Goal: Task Accomplishment & Management: Manage account settings

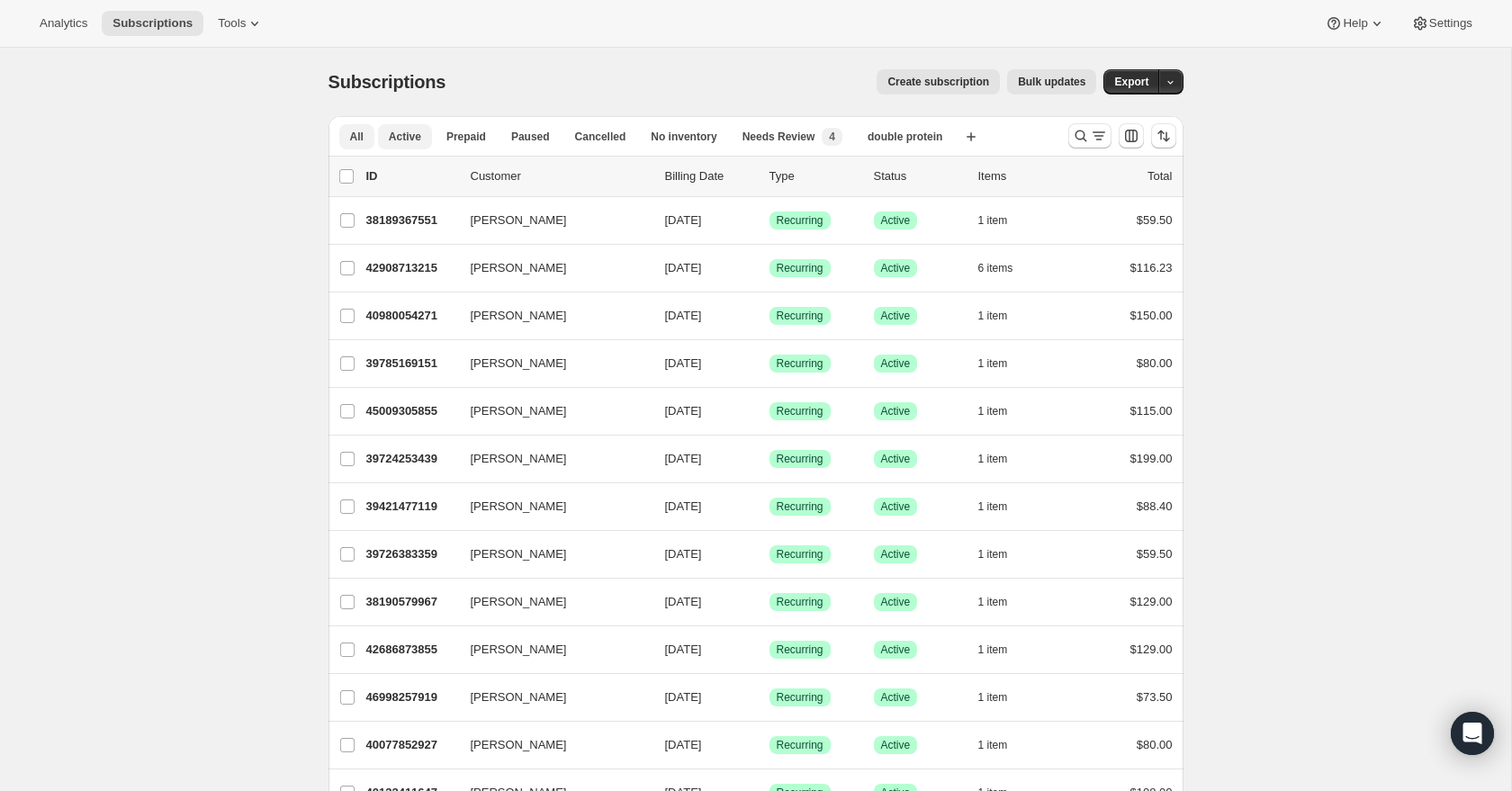
click at [399, 142] on span "Active" at bounding box center [405, 137] width 33 height 15
click at [515, 136] on span "Paused" at bounding box center [530, 137] width 39 height 15
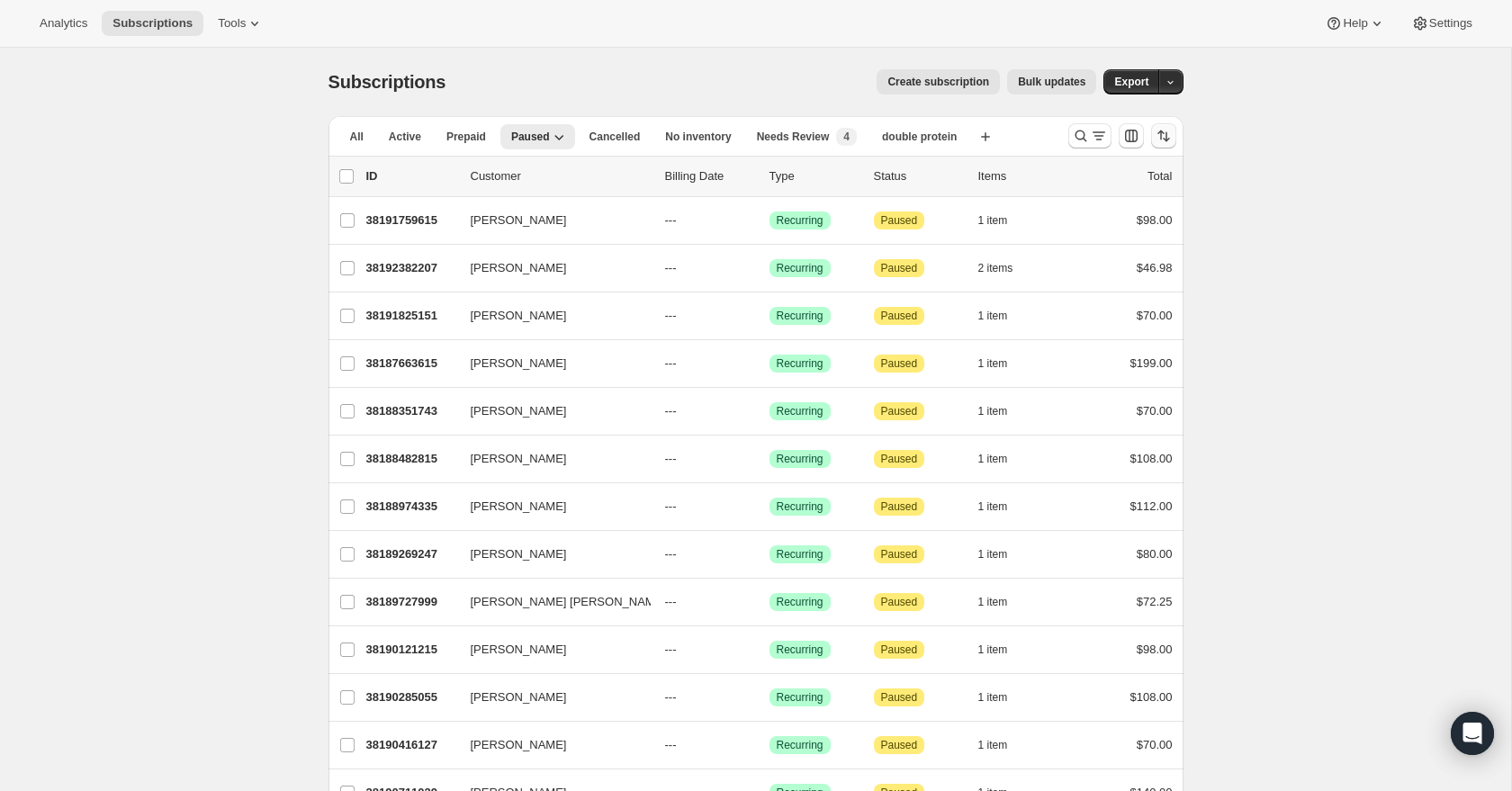
click at [1167, 142] on icon "Sort the results" at bounding box center [1163, 136] width 18 height 18
click at [1128, 242] on span "Cancelled date" at bounding box center [1116, 244] width 78 height 14
click at [1055, 239] on input "Cancelled date" at bounding box center [1055, 238] width 1 height 1
radio input "true"
click at [1118, 330] on button "Newest first" at bounding box center [1109, 339] width 123 height 25
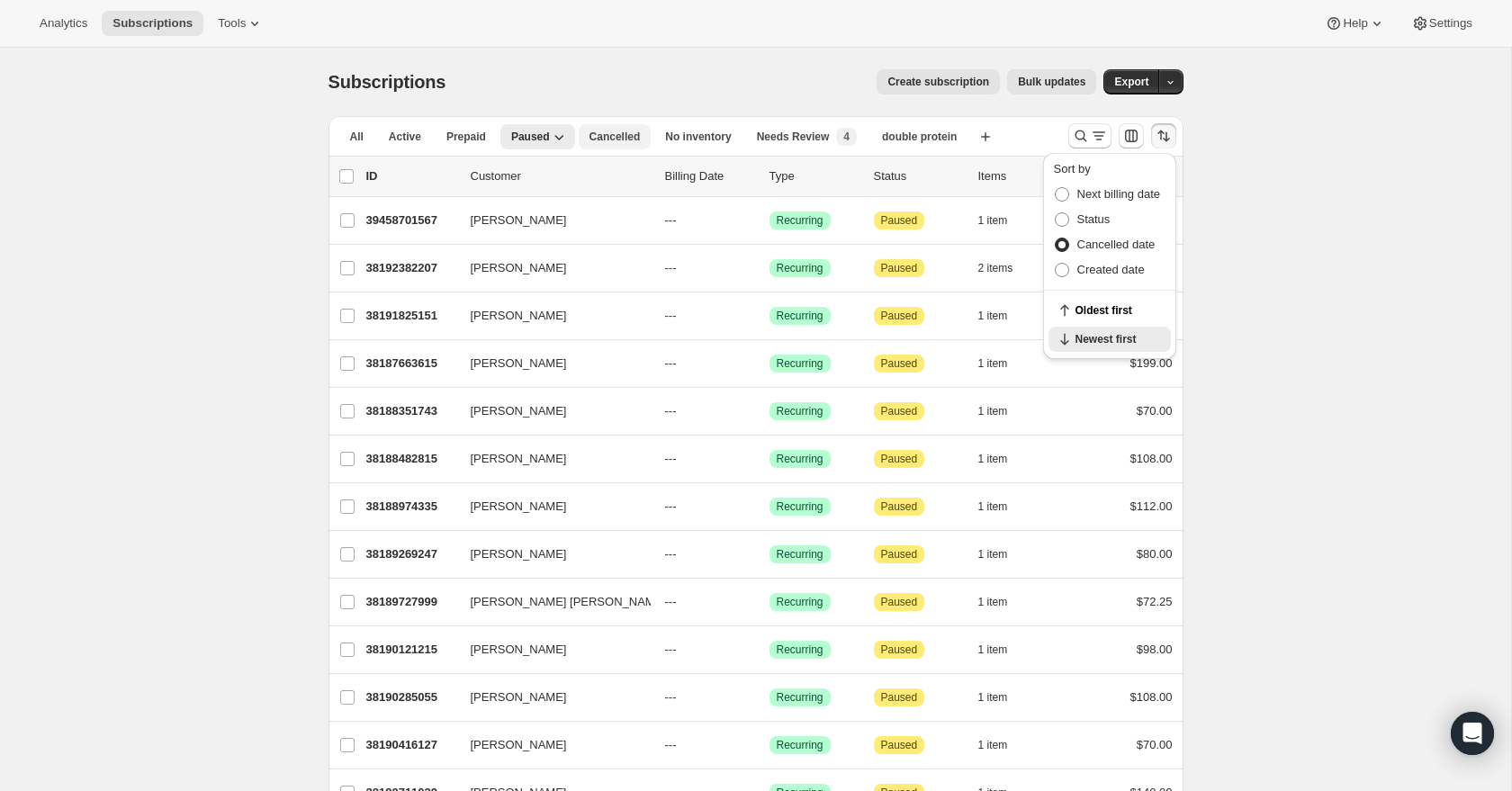
click at [621, 136] on span "Cancelled" at bounding box center [615, 137] width 52 height 15
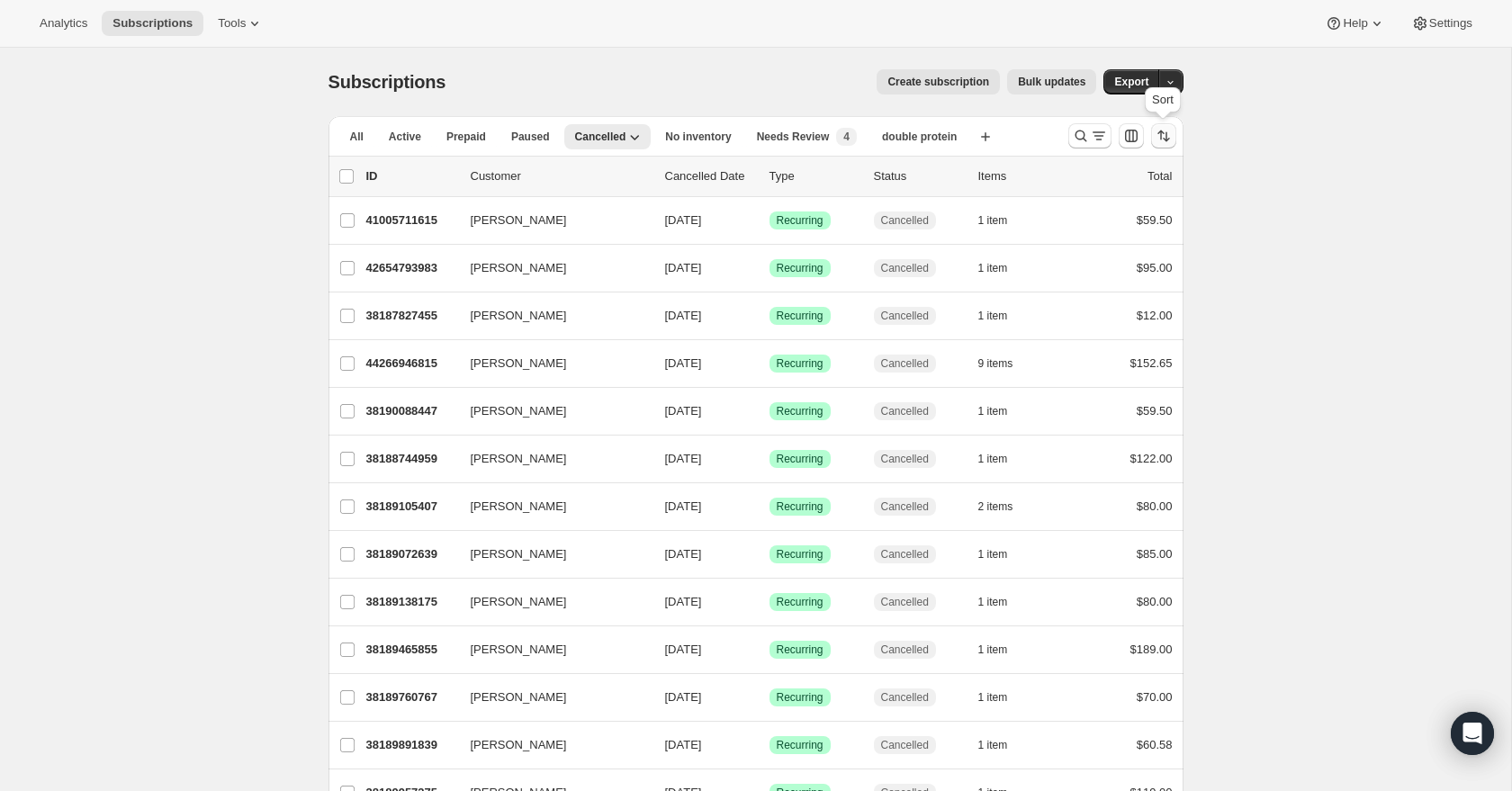
click at [1169, 145] on button "Sort the results" at bounding box center [1163, 136] width 25 height 25
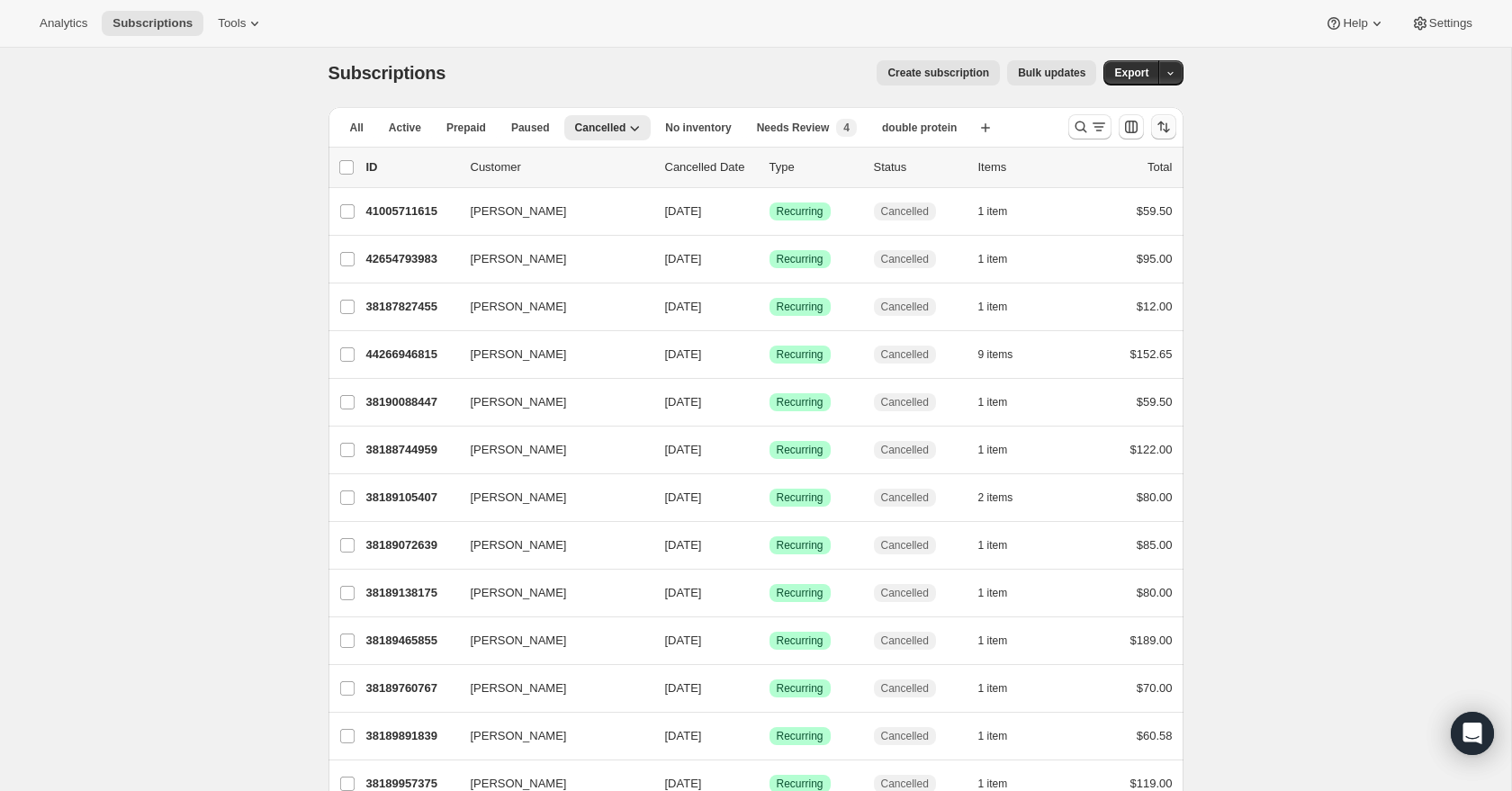
click at [1170, 132] on icon "Sort the results" at bounding box center [1163, 127] width 18 height 18
click at [1115, 230] on span "Cancelled date" at bounding box center [1116, 236] width 78 height 14
click at [1055, 230] on input "Cancelled date" at bounding box center [1055, 229] width 1 height 1
radio input "true"
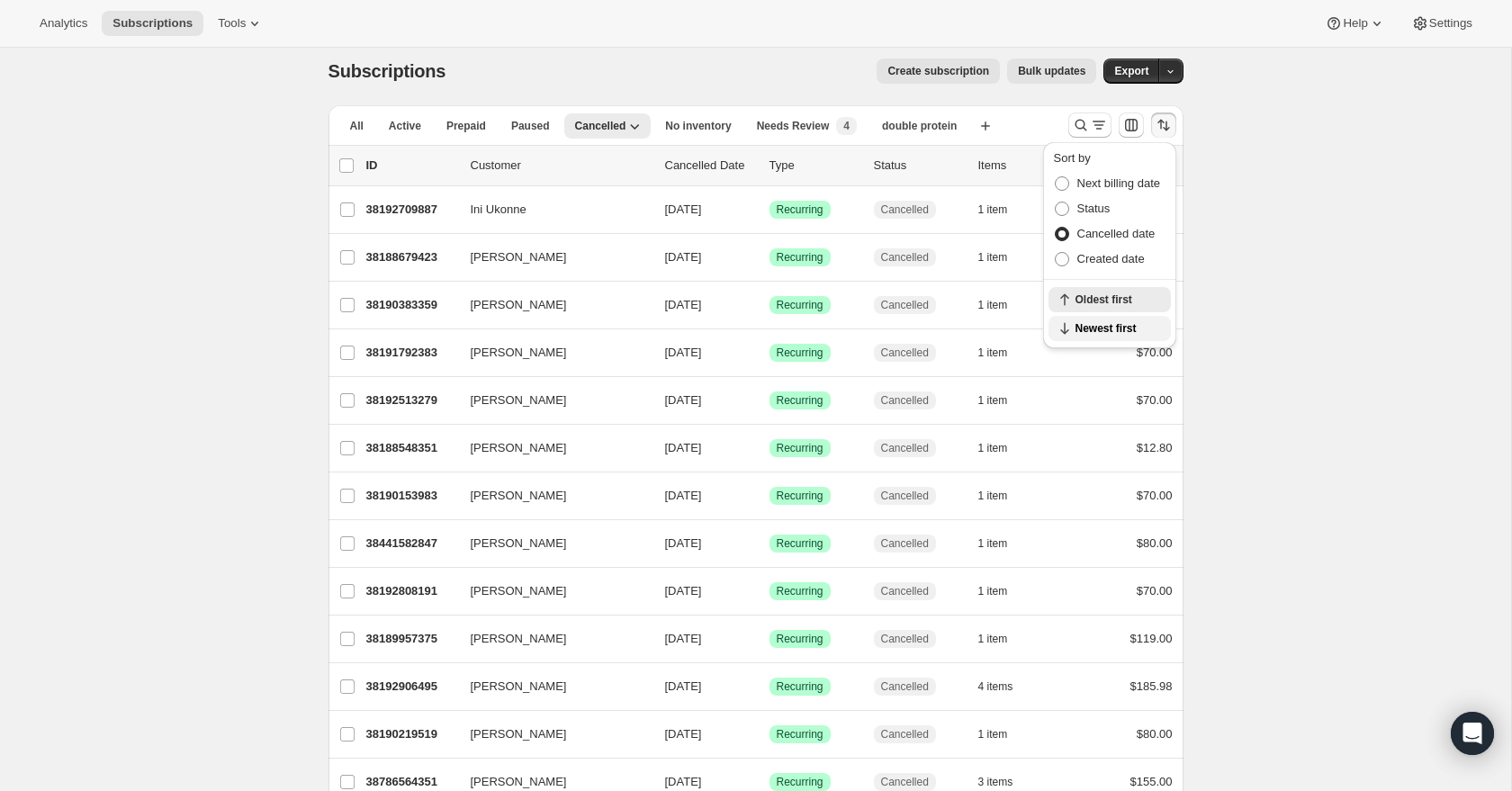
scroll to position [15, 0]
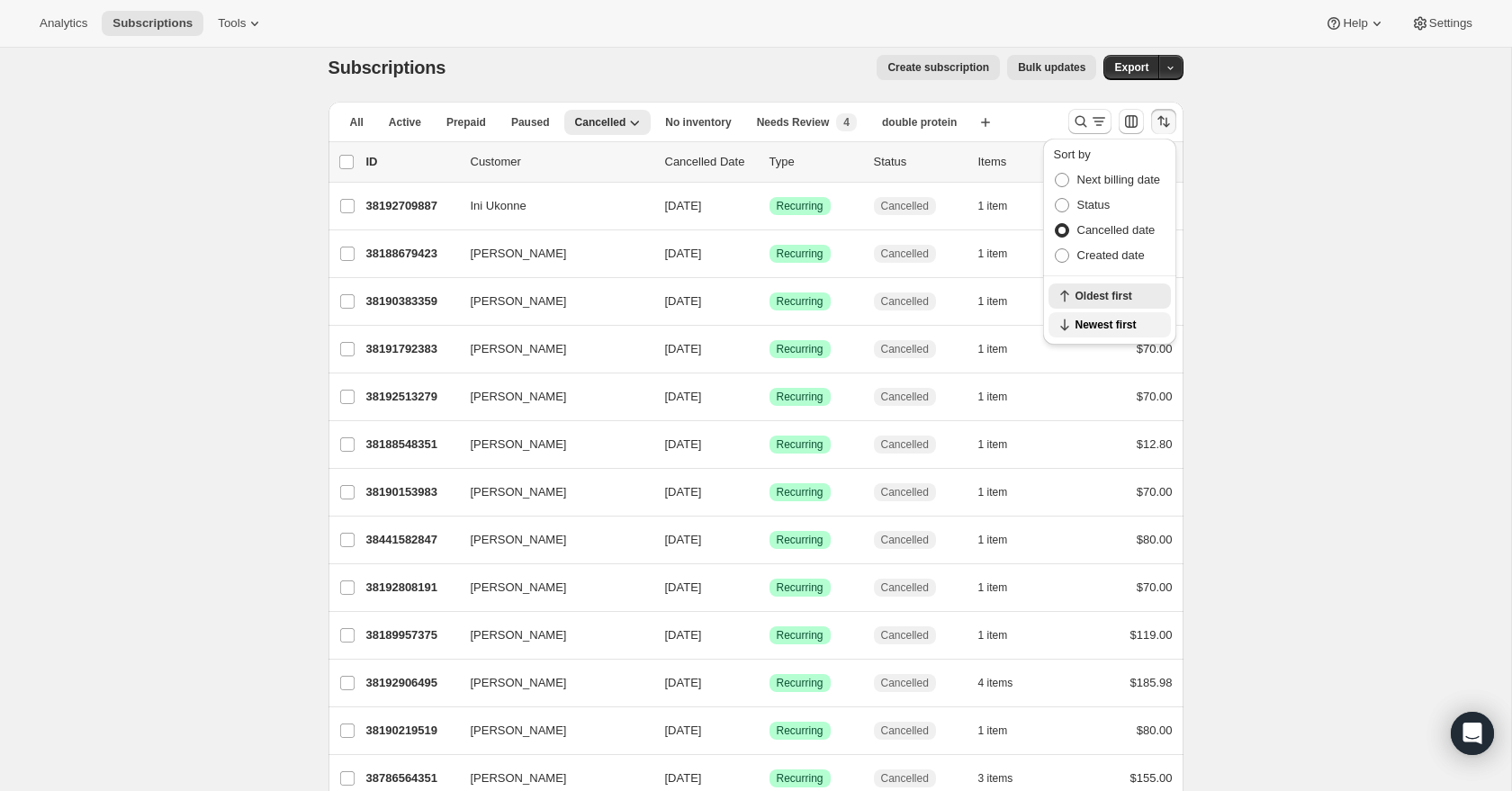
click at [1115, 328] on span "Newest first" at bounding box center [1117, 325] width 84 height 15
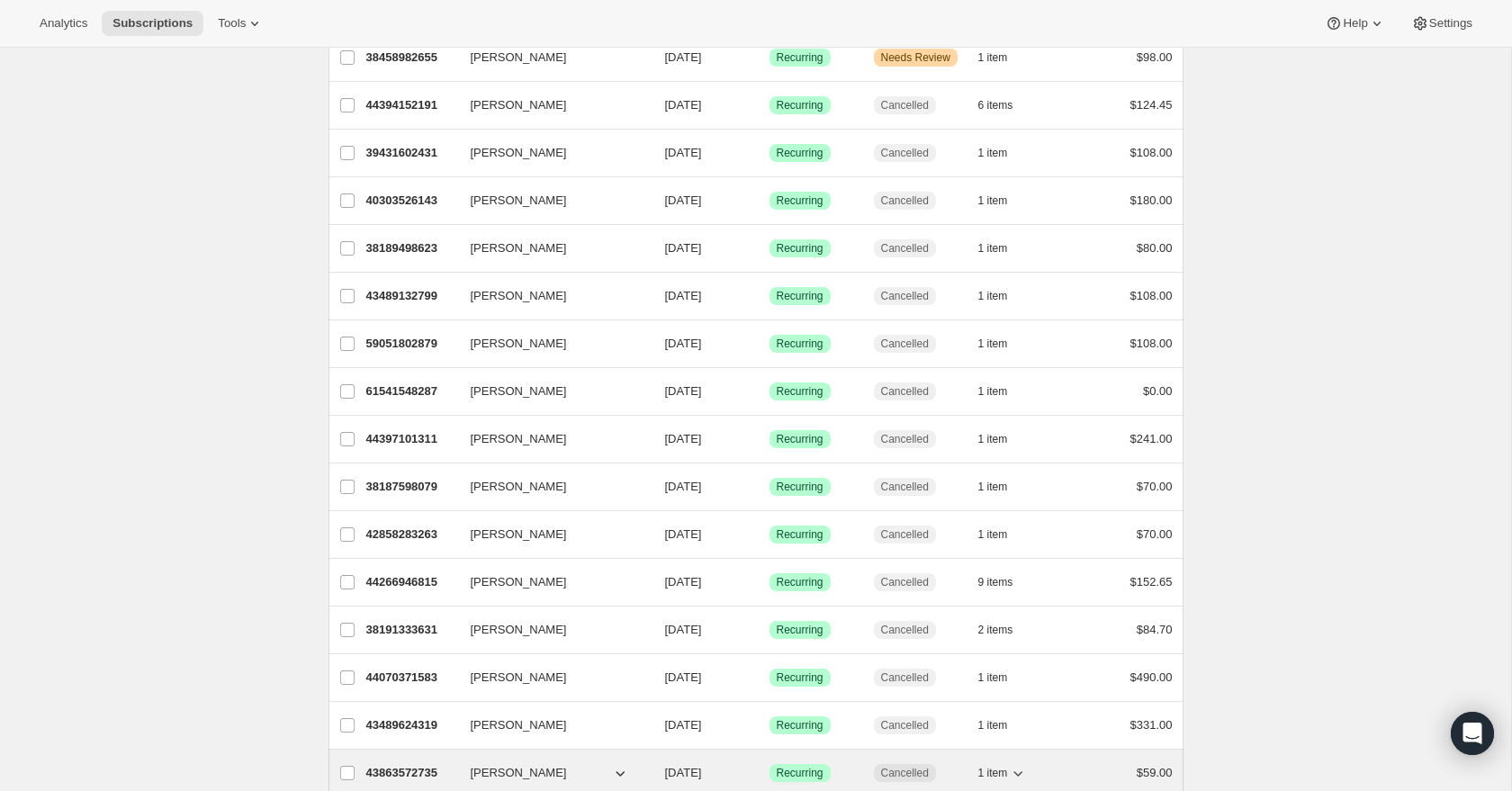
scroll to position [0, 0]
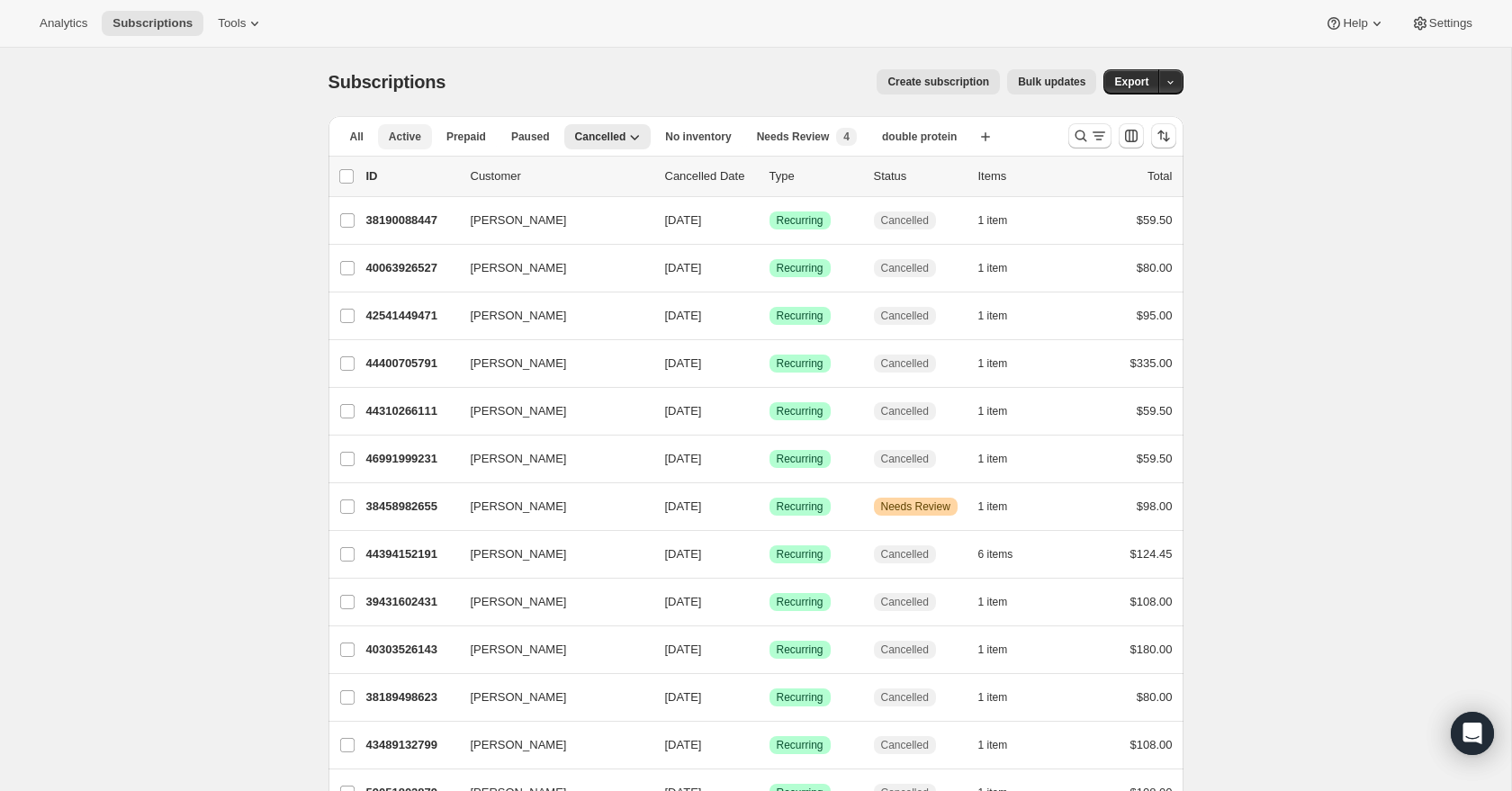
click at [390, 139] on span "Active" at bounding box center [405, 137] width 33 height 15
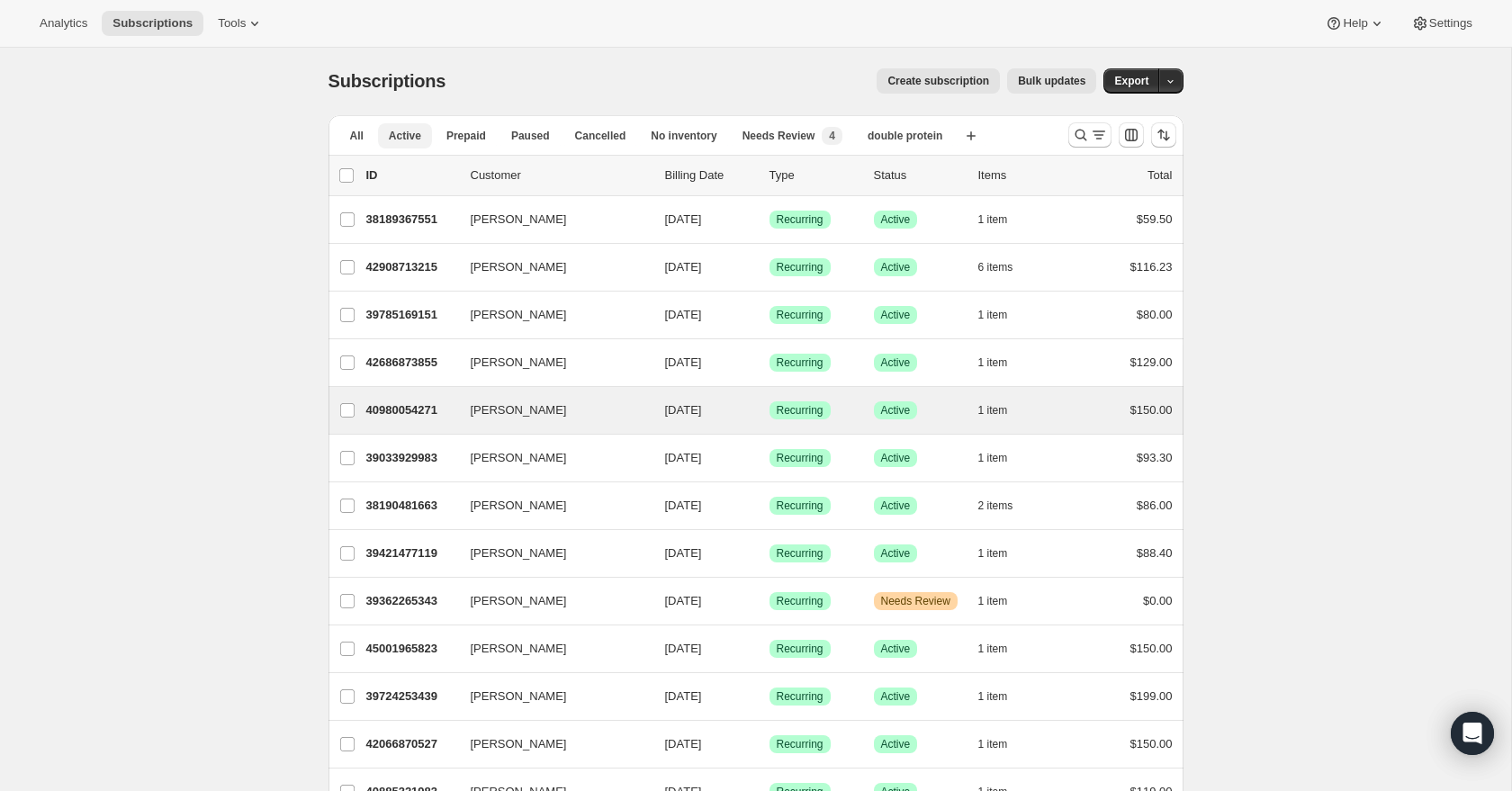
scroll to position [1890, 0]
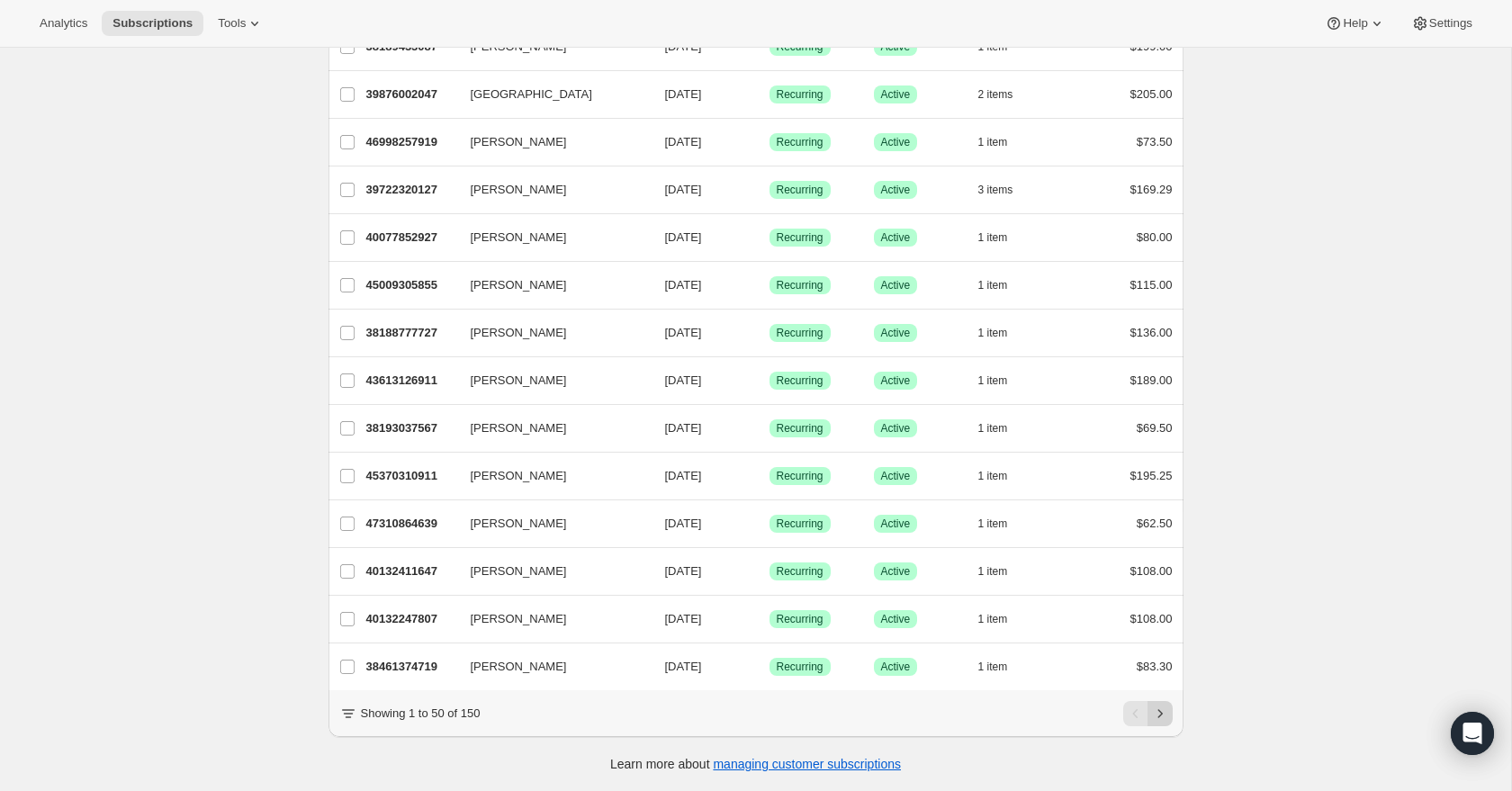
click at [1159, 713] on icon "Next" at bounding box center [1160, 713] width 18 height 18
click at [1160, 713] on icon "Next" at bounding box center [1159, 712] width 5 height 8
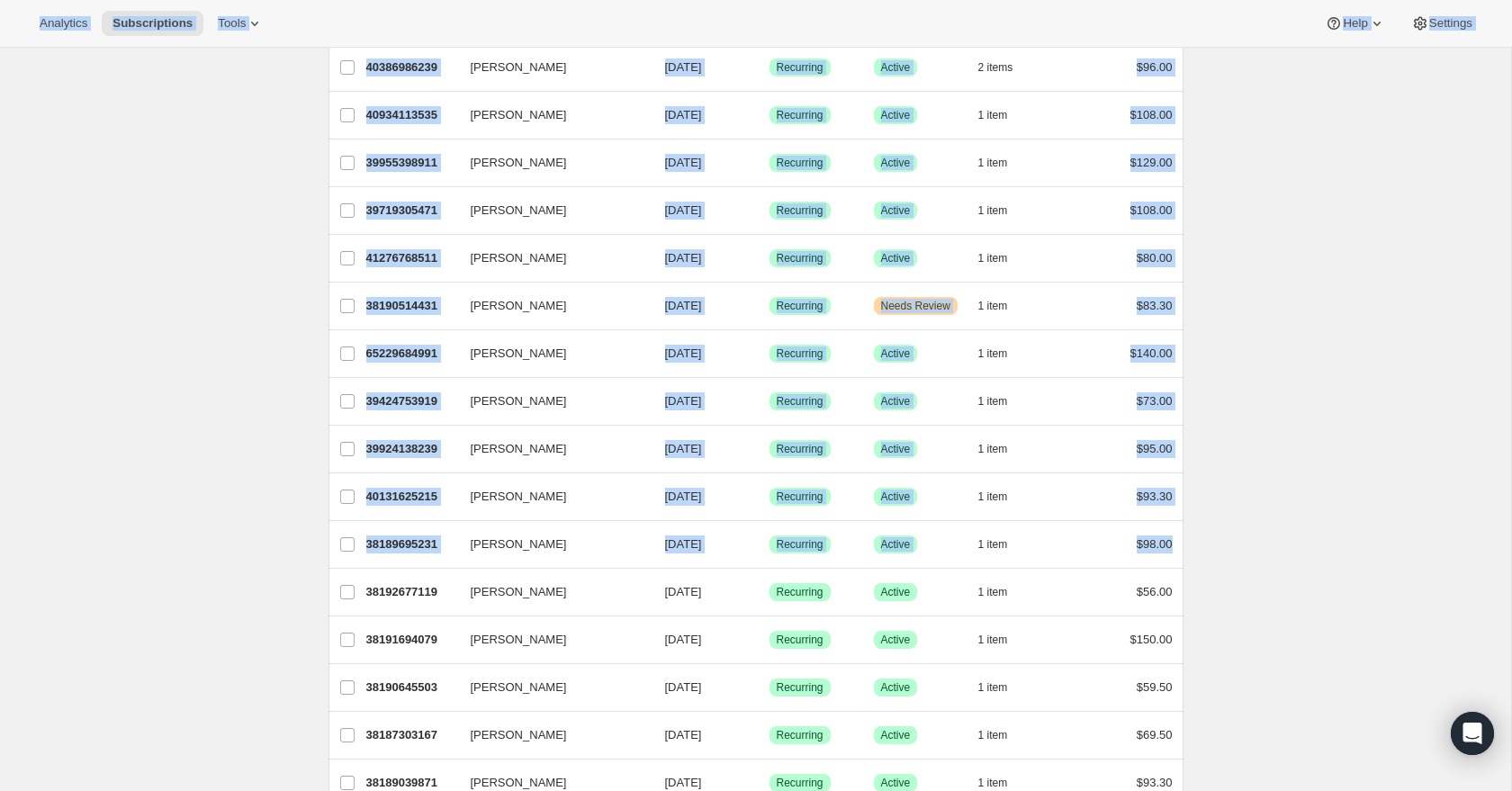
scroll to position [0, 0]
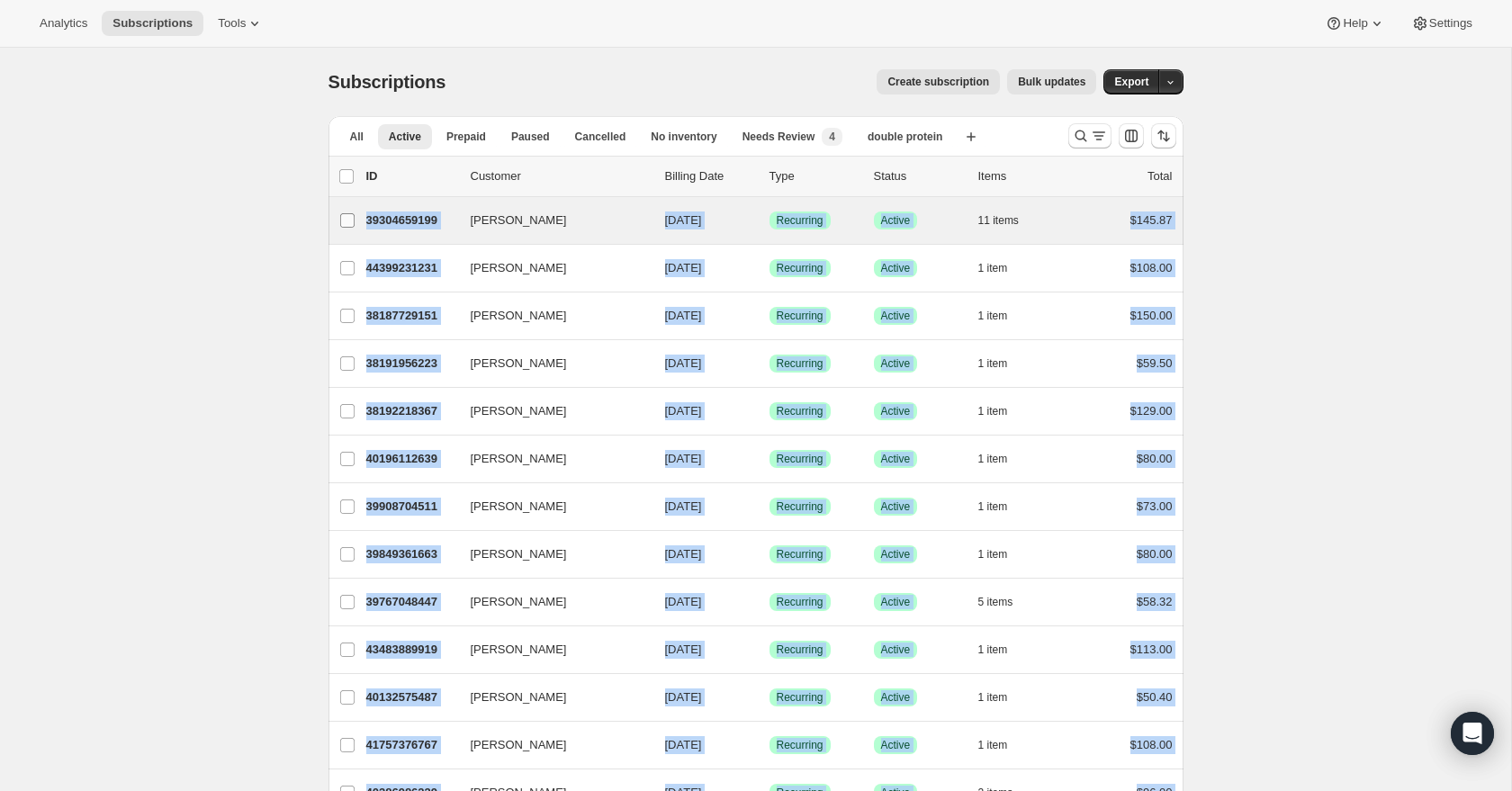
drag, startPoint x: 1190, startPoint y: 552, endPoint x: 347, endPoint y: 226, distance: 903.8
copy ul "[PERSON_NAME] 39304659199 [PERSON_NAME] [DATE] Success Recurring Success Active…"
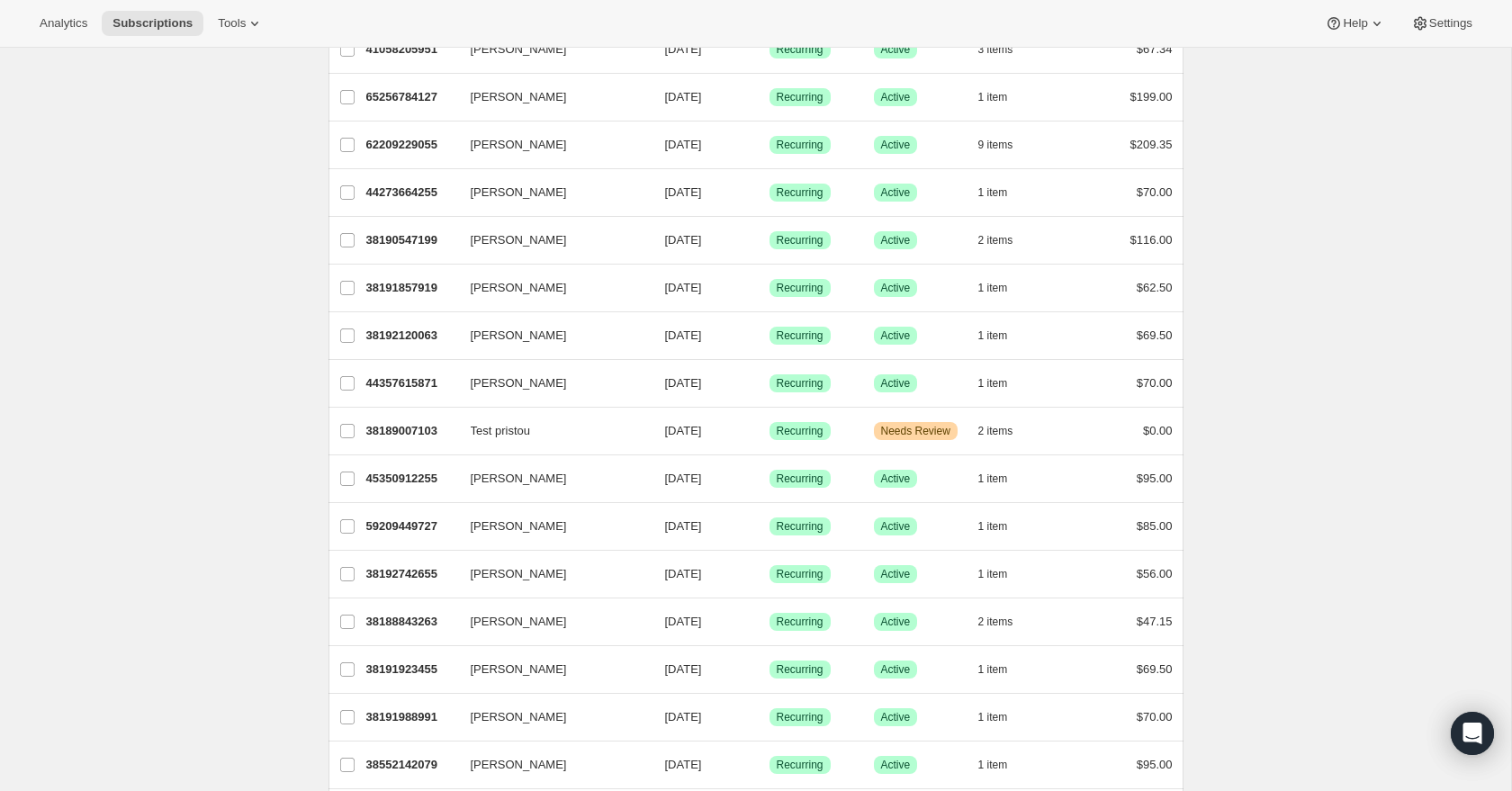
scroll to position [1890, 0]
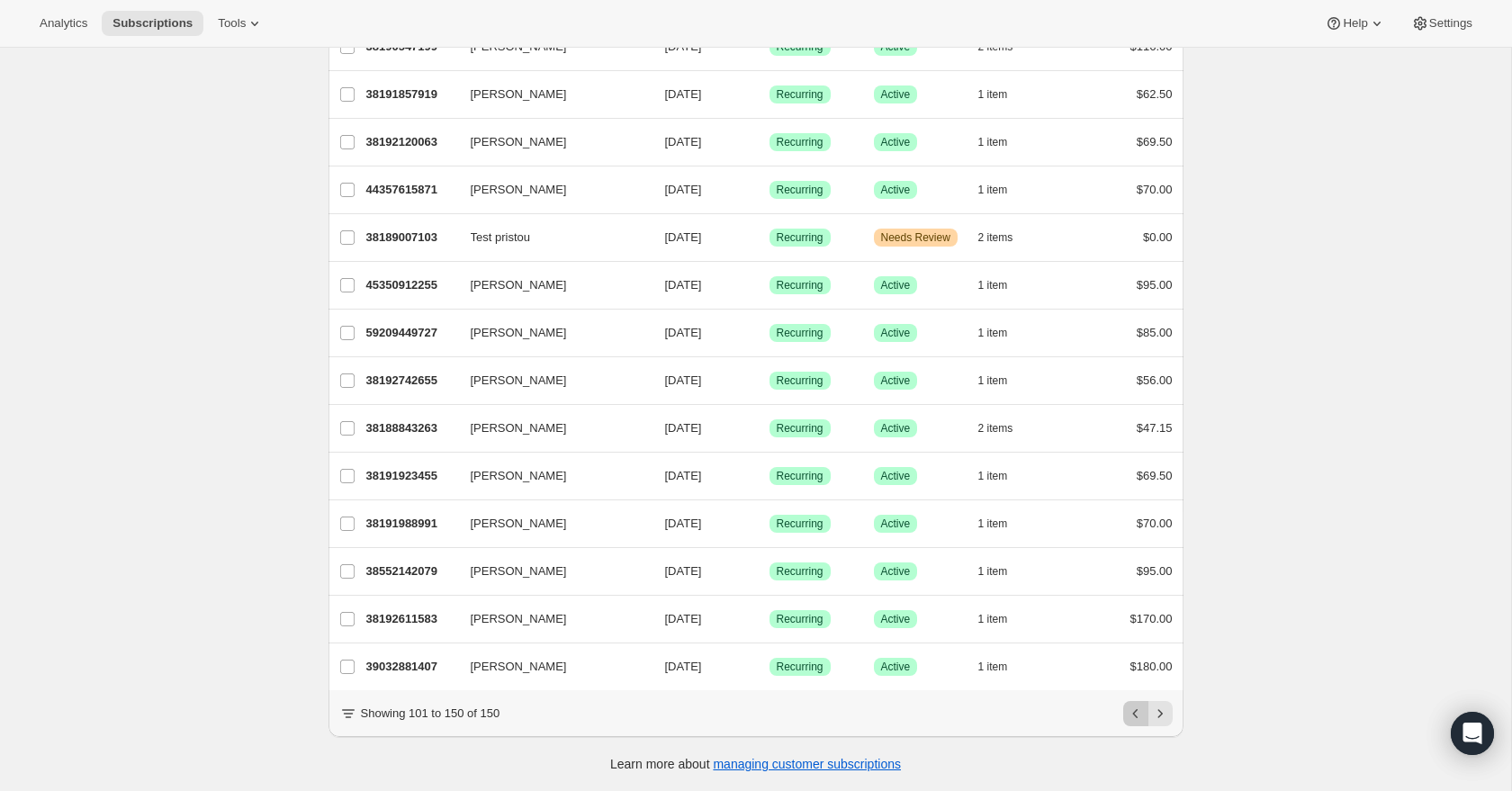
click at [1140, 708] on icon "Previous" at bounding box center [1136, 713] width 18 height 18
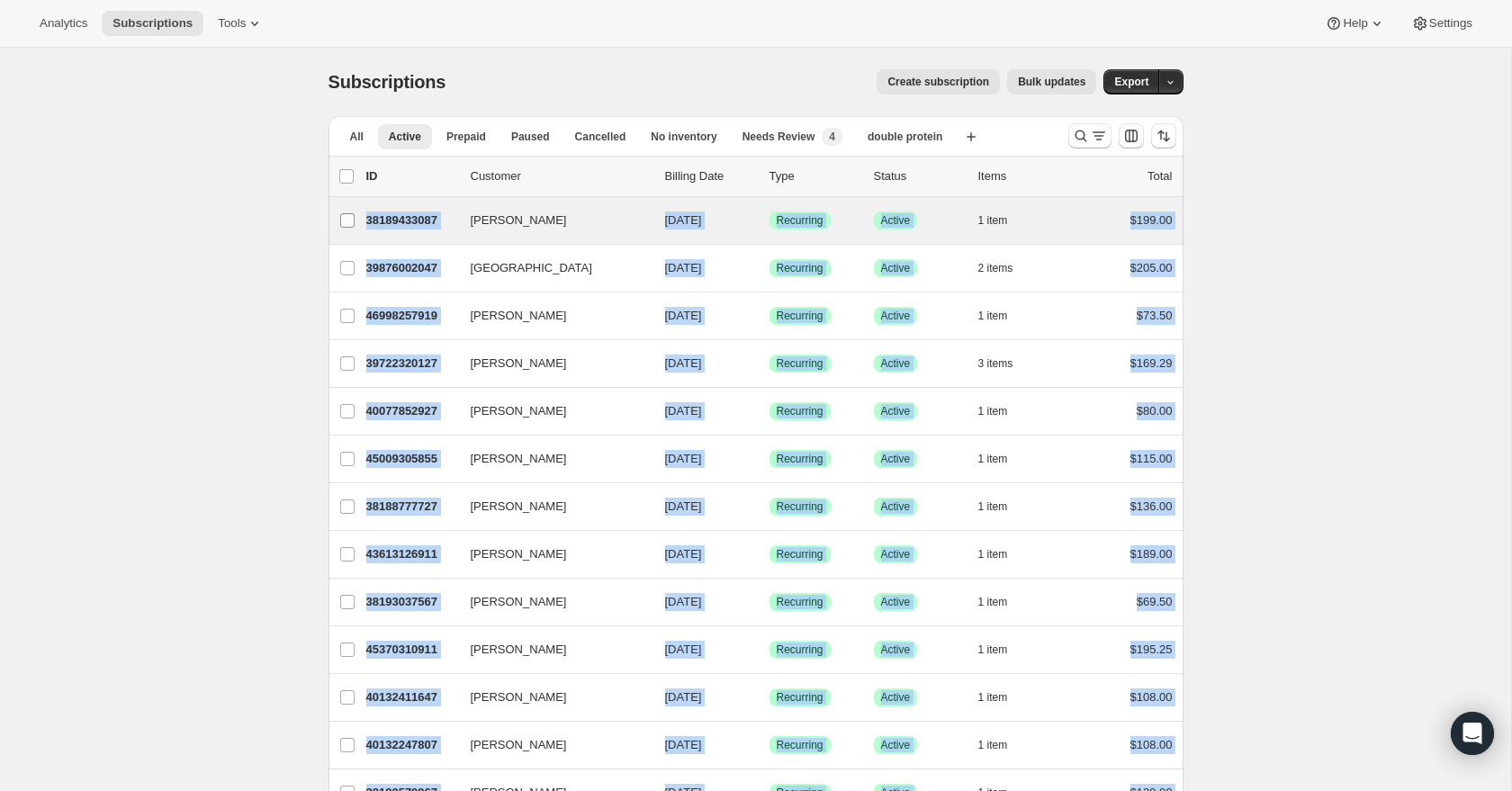
scroll to position [3, 0]
drag, startPoint x: 1195, startPoint y: 675, endPoint x: 337, endPoint y: 214, distance: 974.0
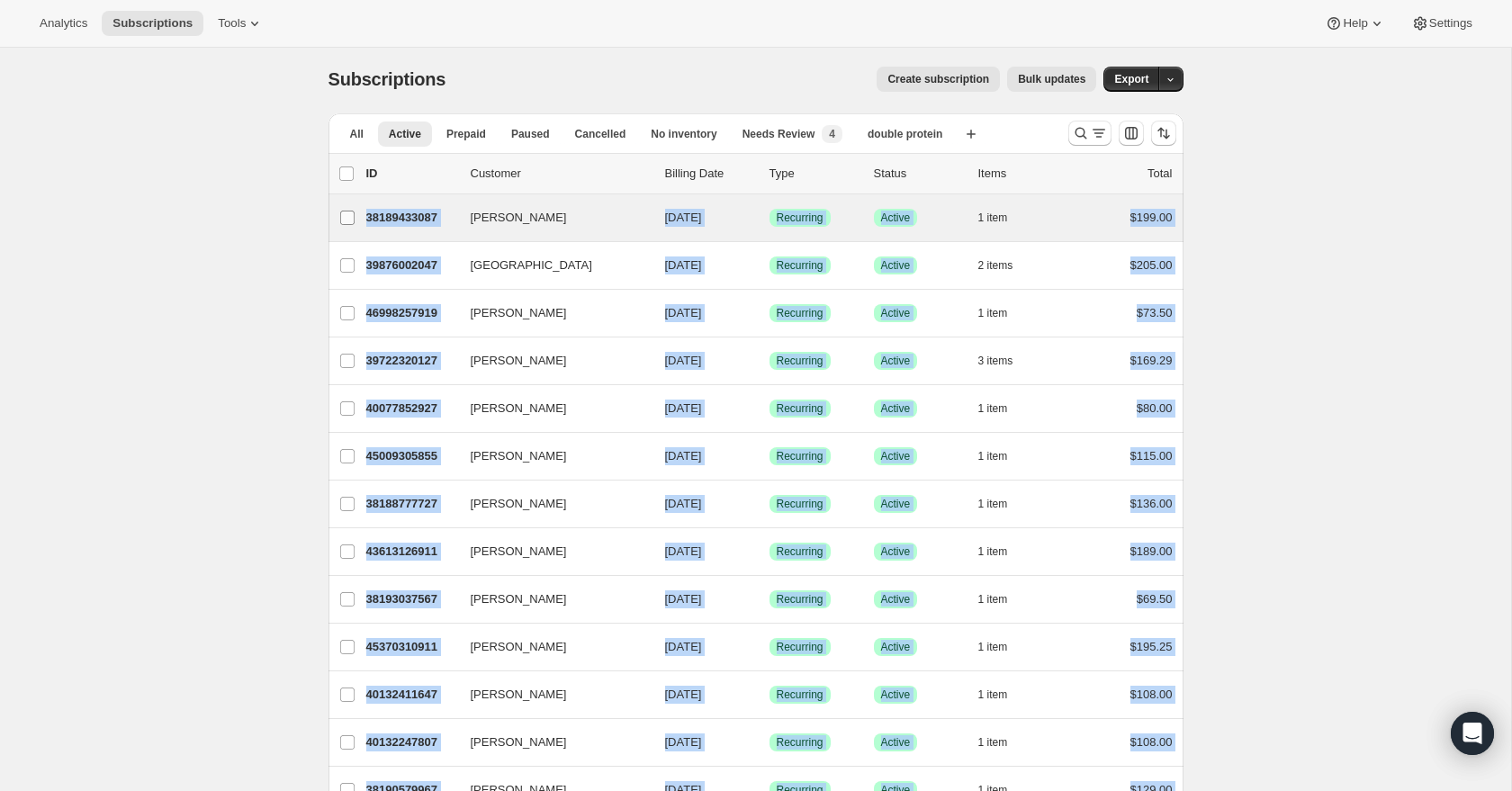
copy ul "[PERSON_NAME] 38189433087 [PERSON_NAME] [DATE] Success Recurring Success Active…"
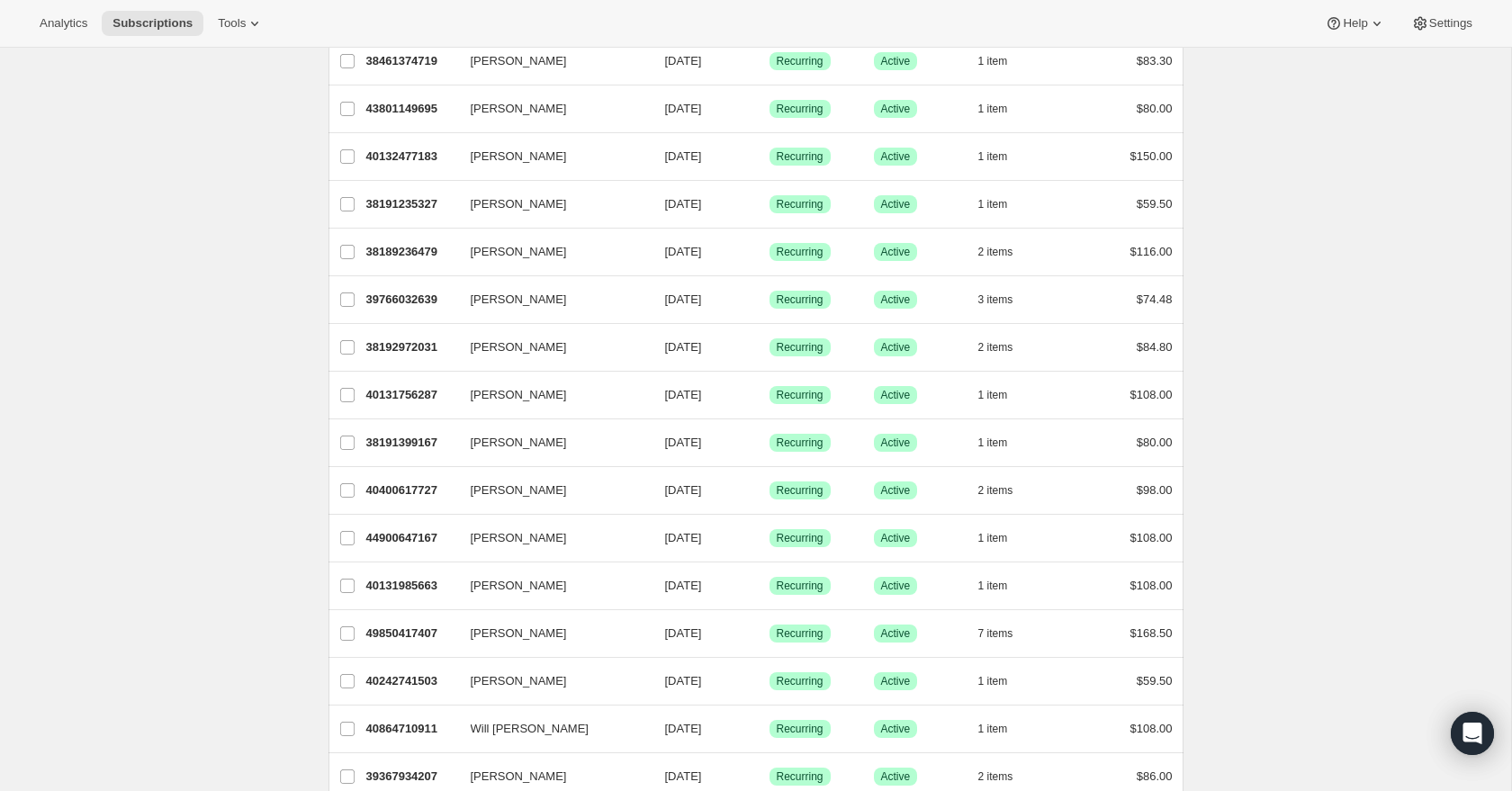
scroll to position [1890, 0]
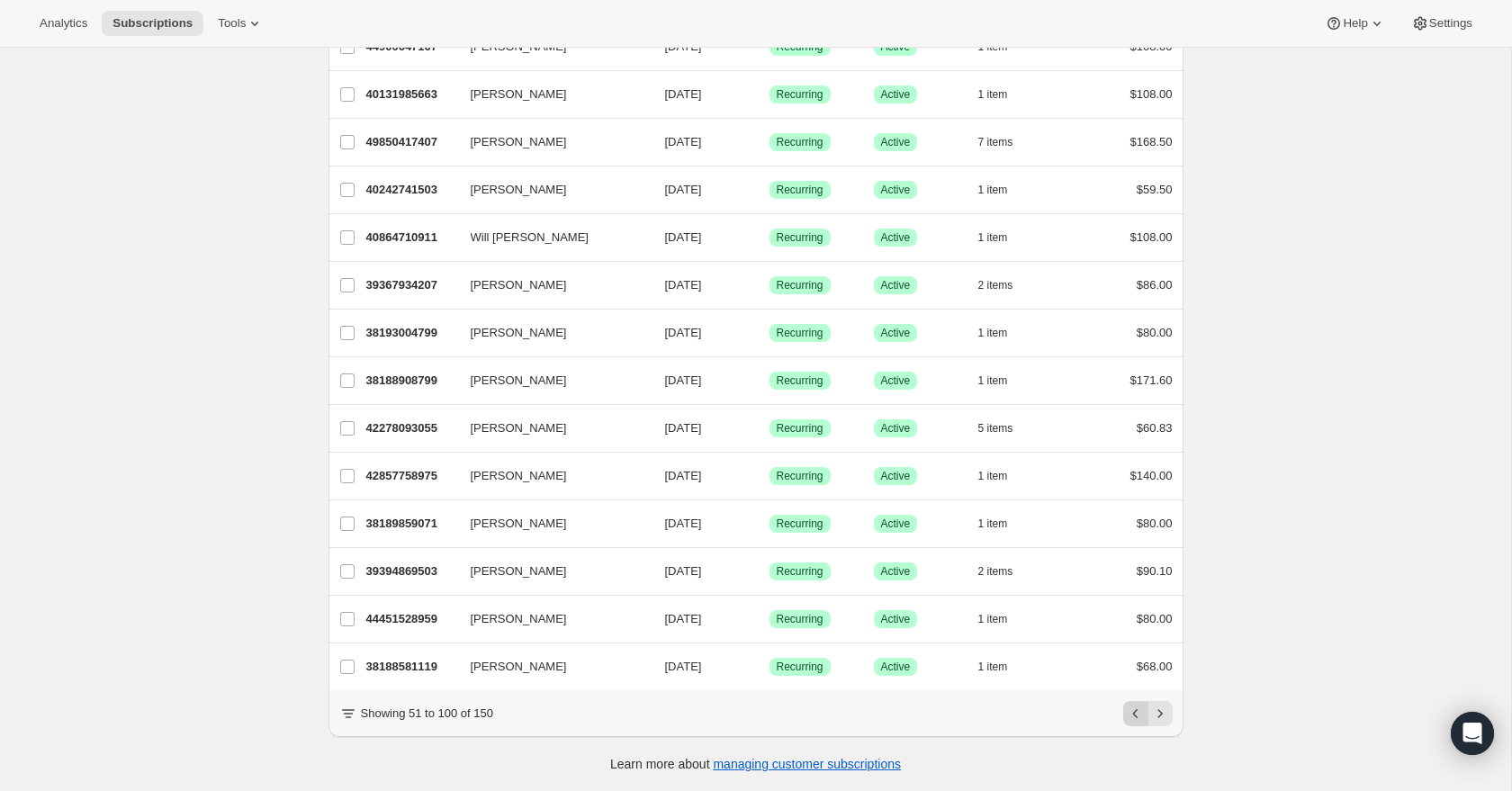
click at [1136, 713] on icon "Previous" at bounding box center [1136, 713] width 18 height 18
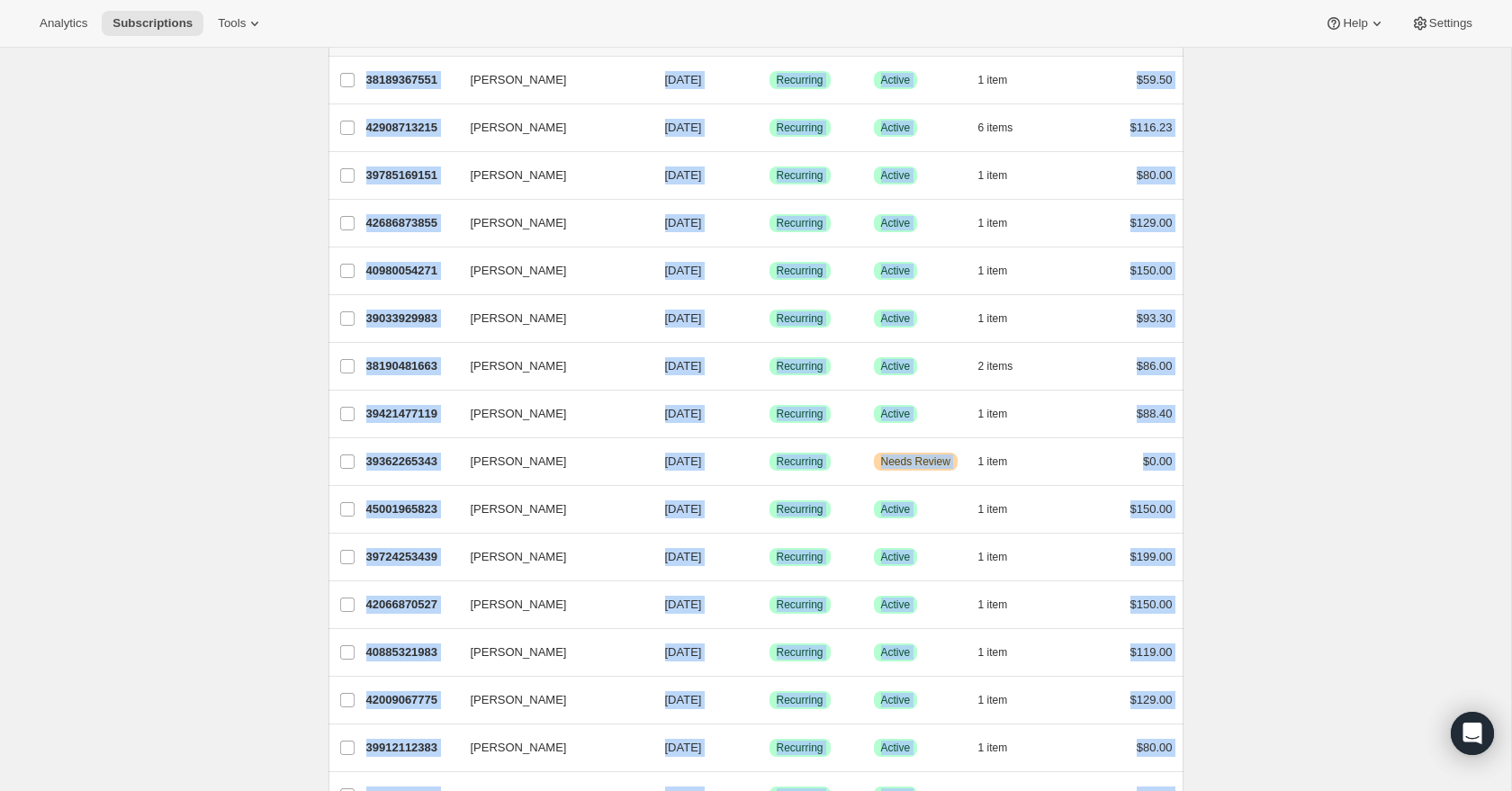
scroll to position [0, 0]
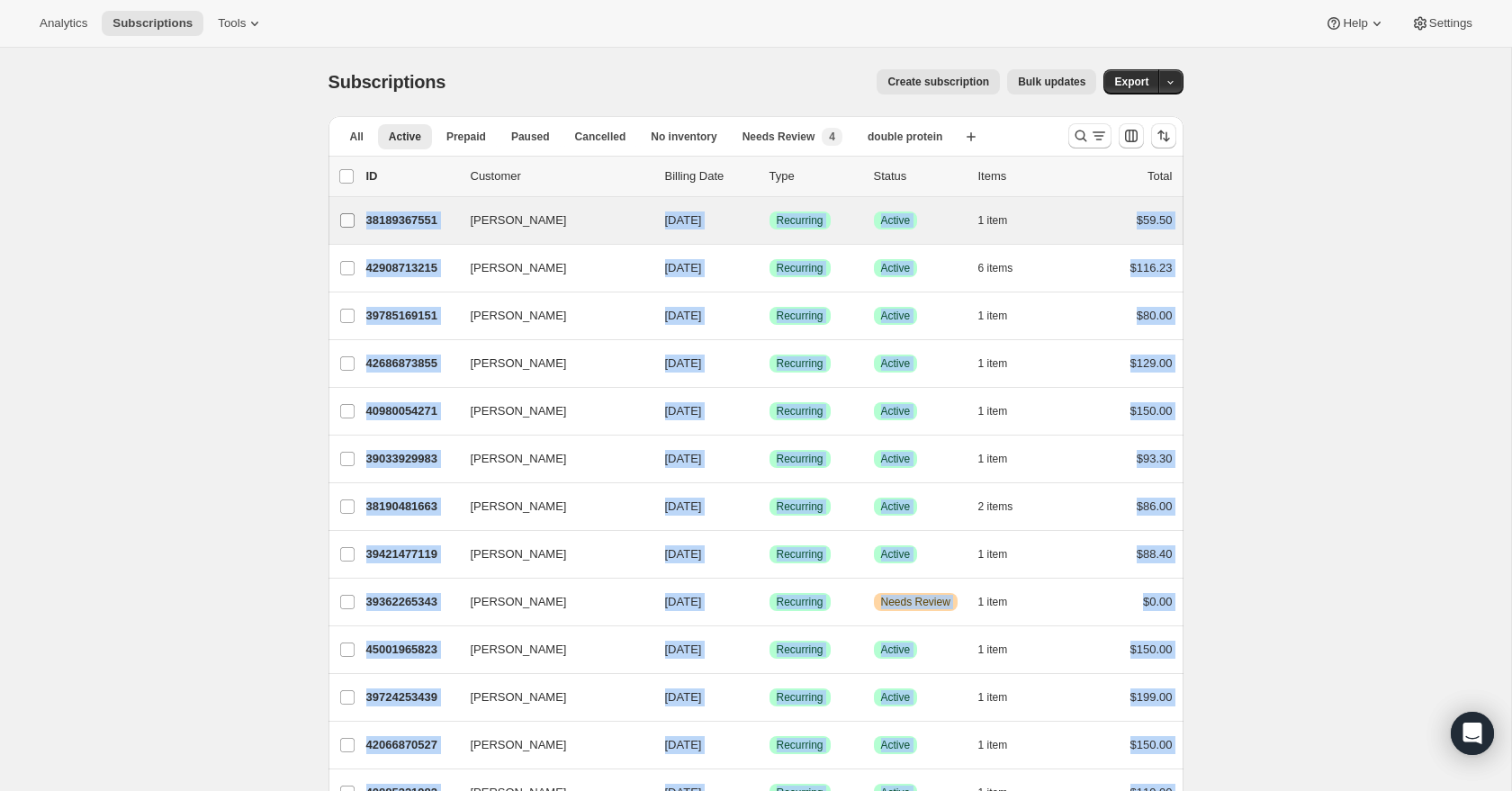
drag, startPoint x: 1193, startPoint y: 669, endPoint x: 350, endPoint y: 211, distance: 959.4
copy ul "[PERSON_NAME] 38189367551 [PERSON_NAME] [DATE] Success Recurring Success Active…"
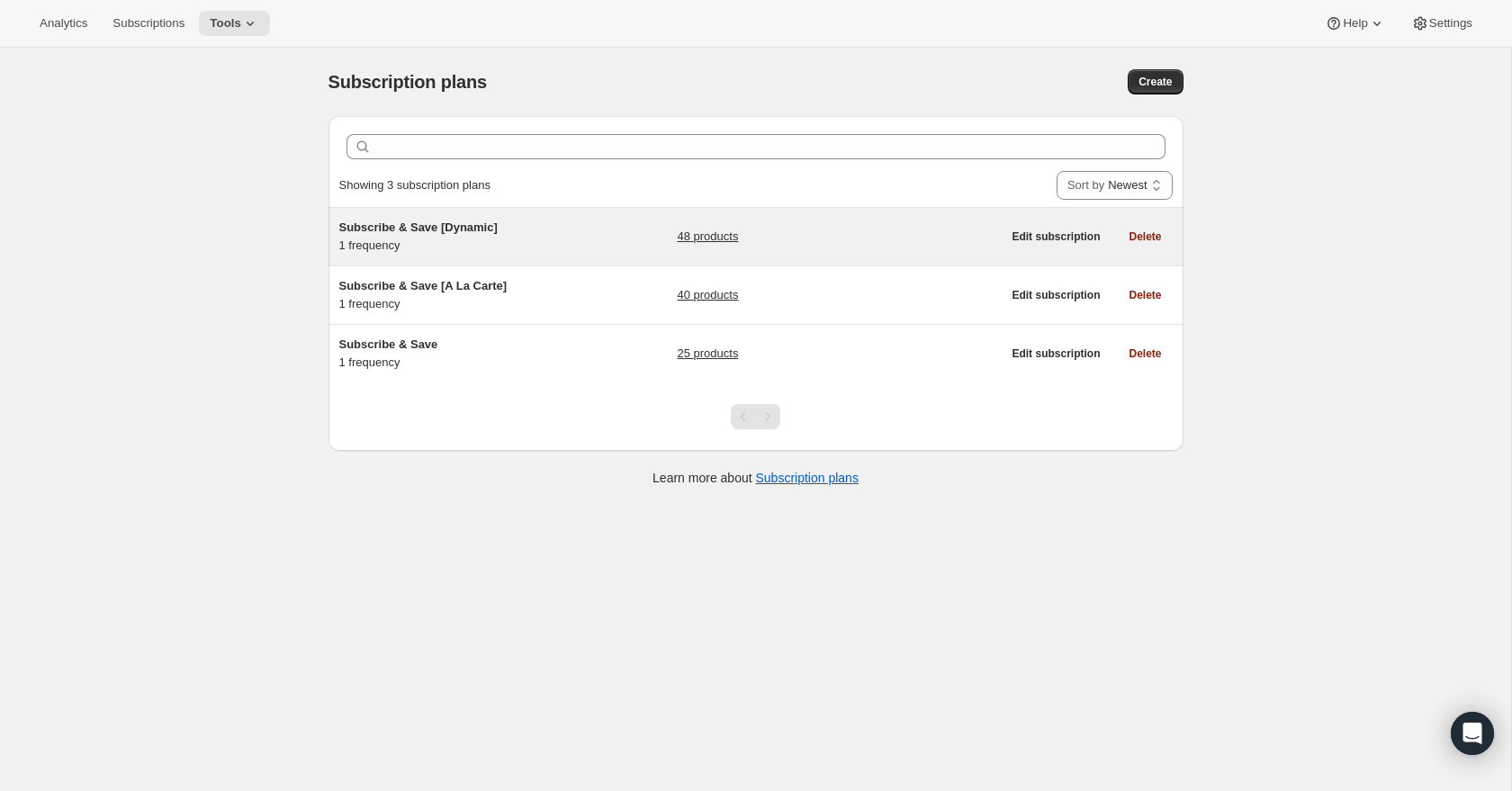
click at [804, 224] on div "48 products" at bounding box center [839, 237] width 324 height 36
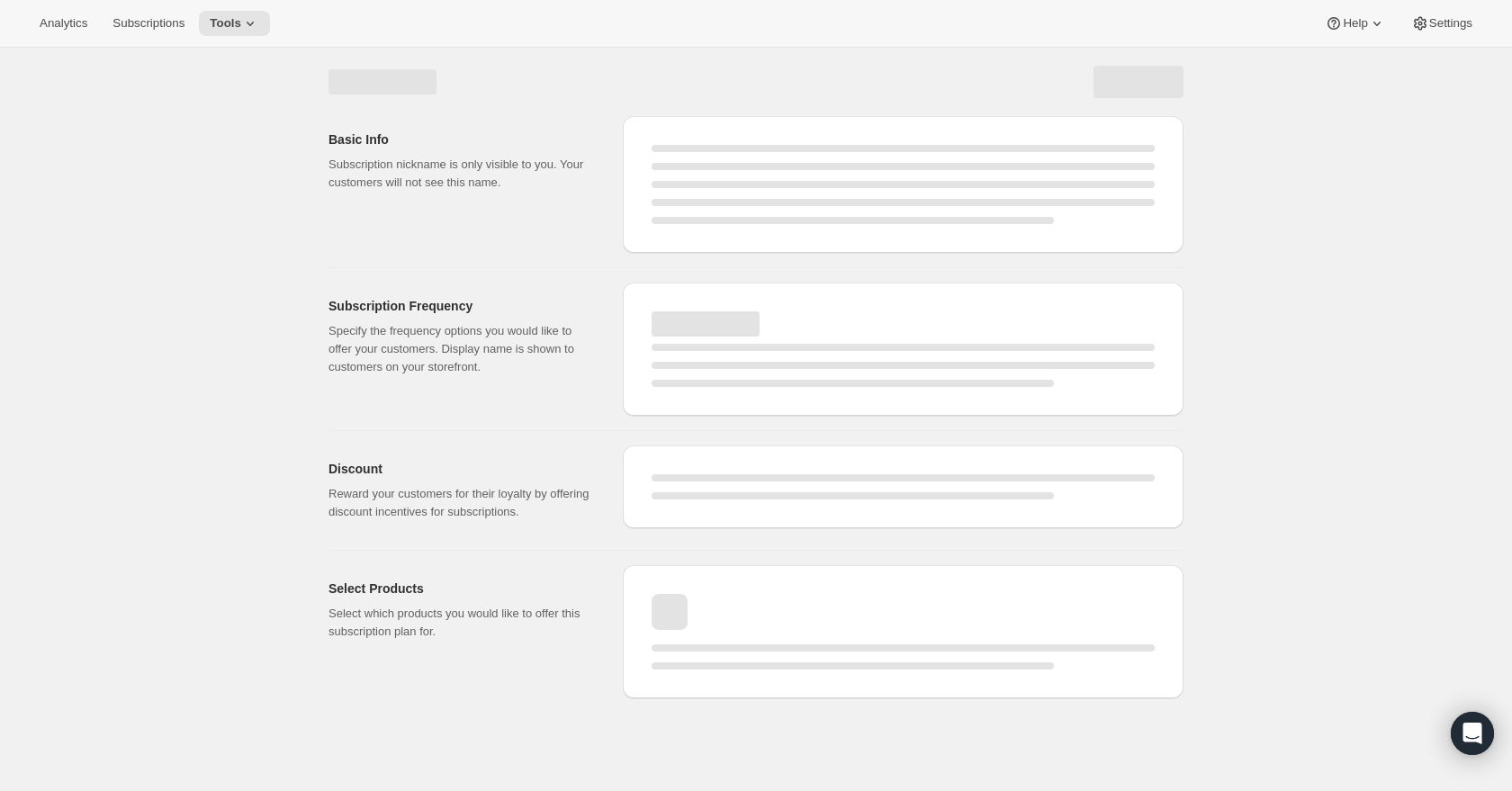
select select "WEEK"
select select "MONTH"
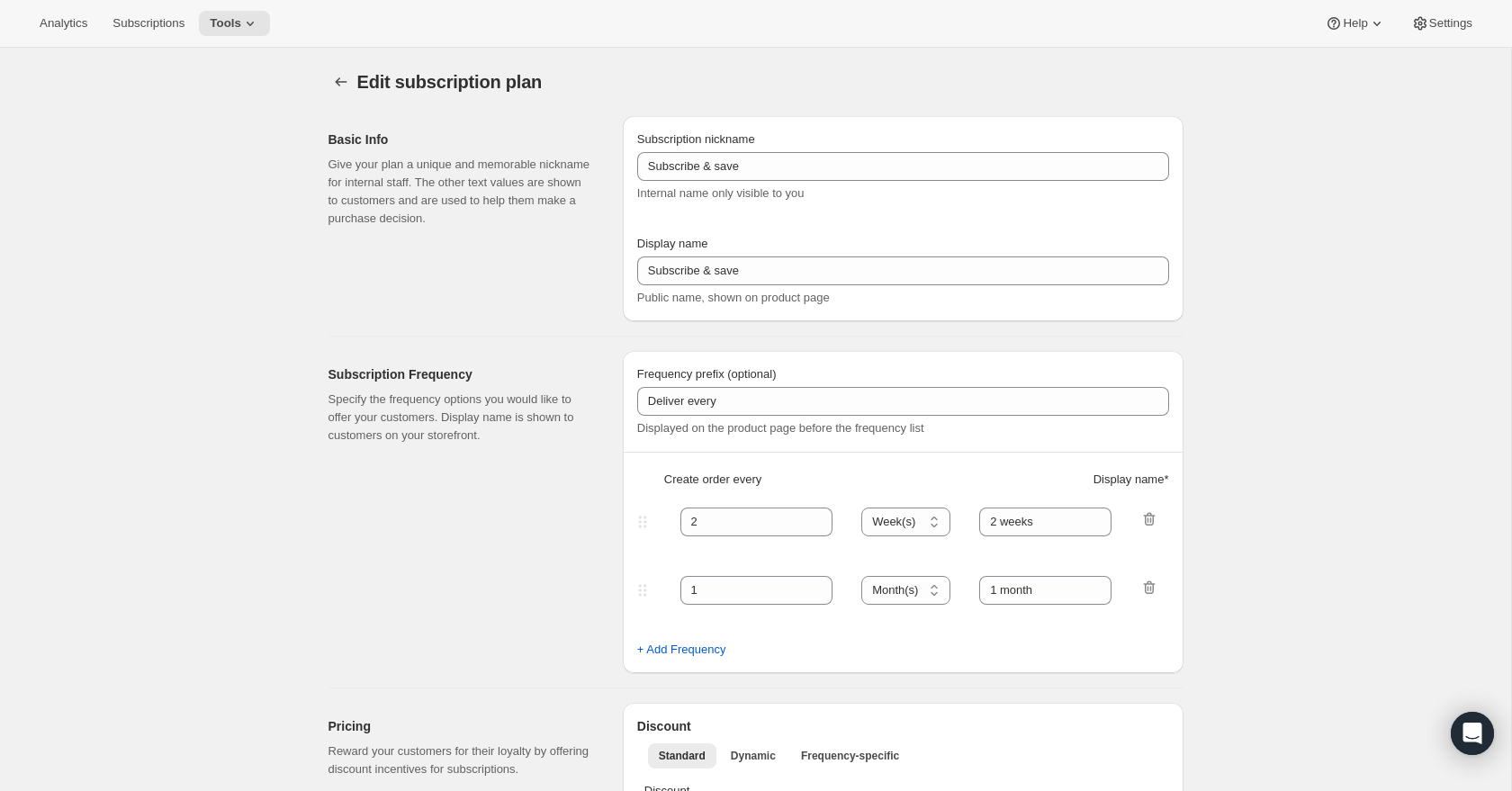
type input "Subscribe & Save [Dynamic]"
type input "Subscribe & Save"
type input "1"
type input "1 week"
checkbox input "true"
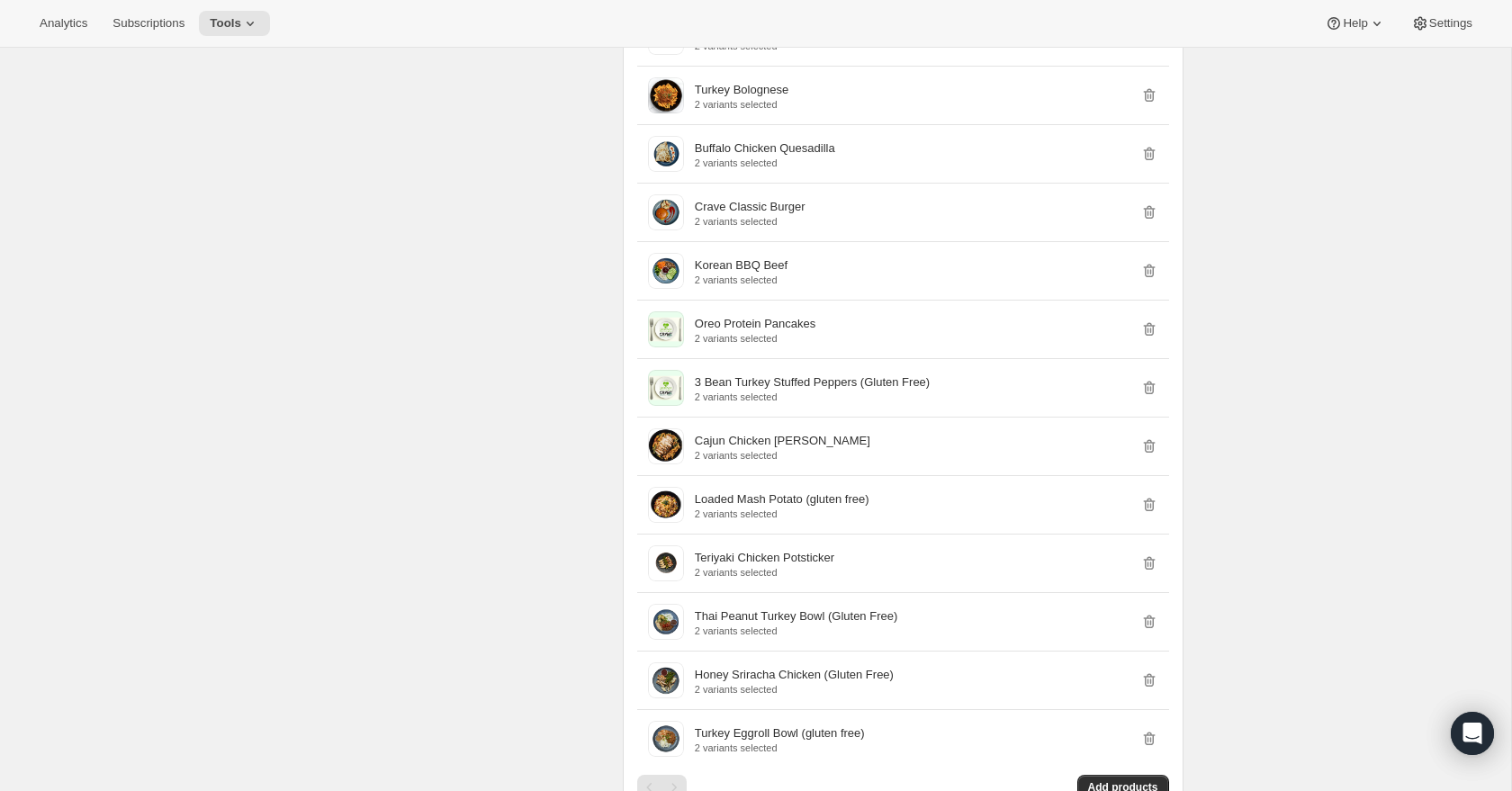
scroll to position [1978, 0]
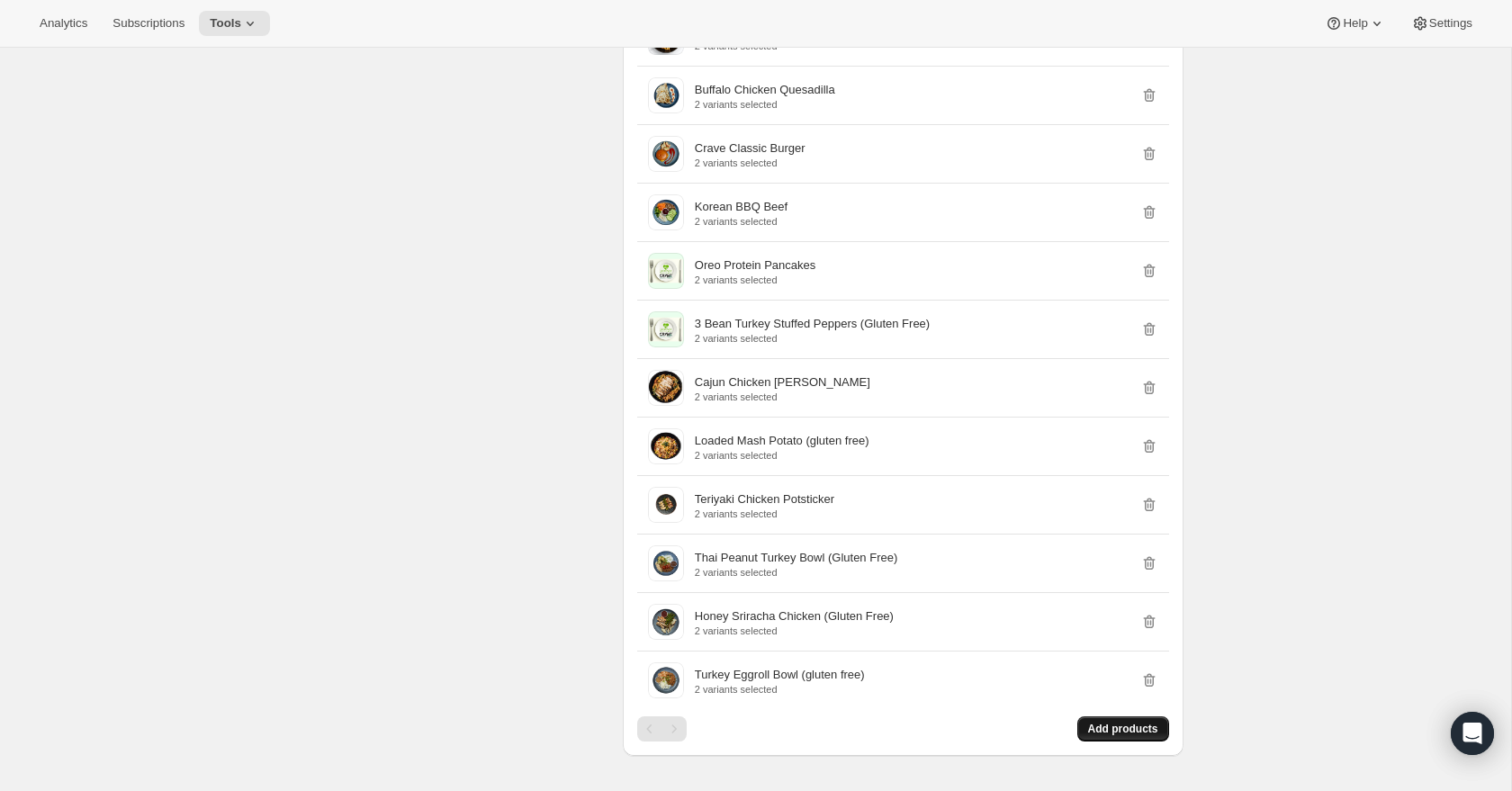
click at [1132, 736] on span "Add products" at bounding box center [1123, 728] width 70 height 15
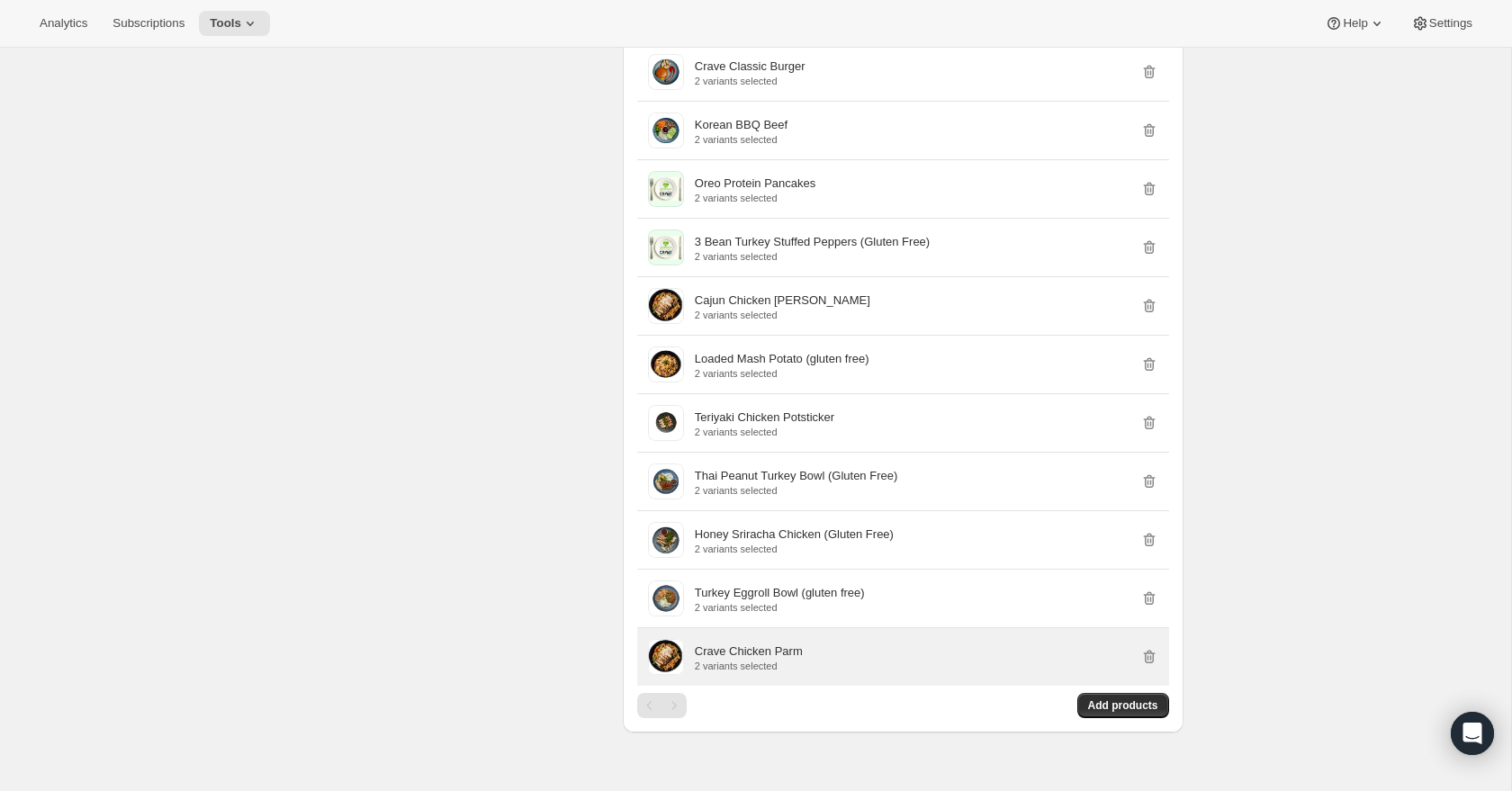
scroll to position [2076, 0]
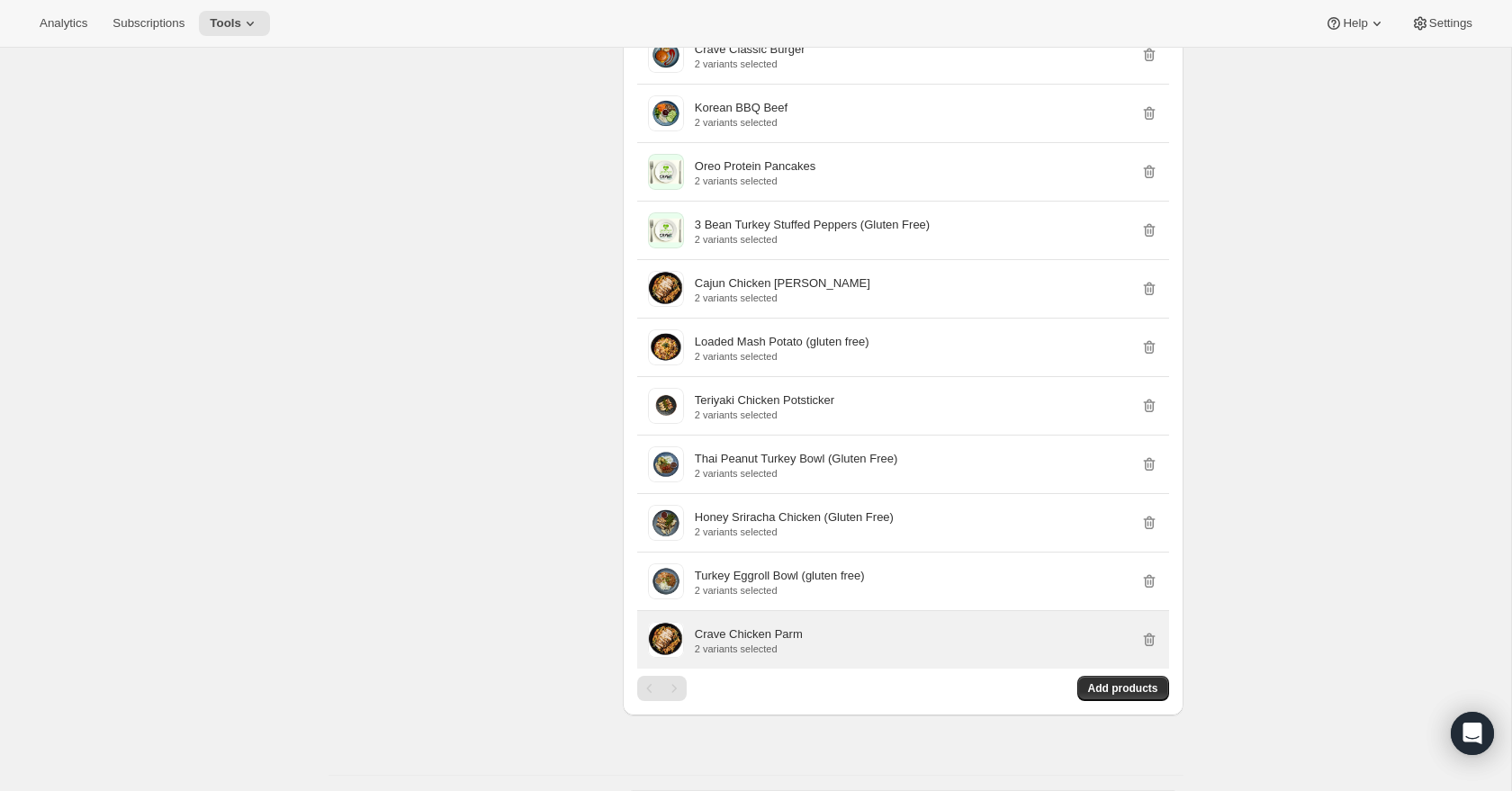
click at [784, 643] on p "Crave Chicken Parm" at bounding box center [749, 634] width 108 height 18
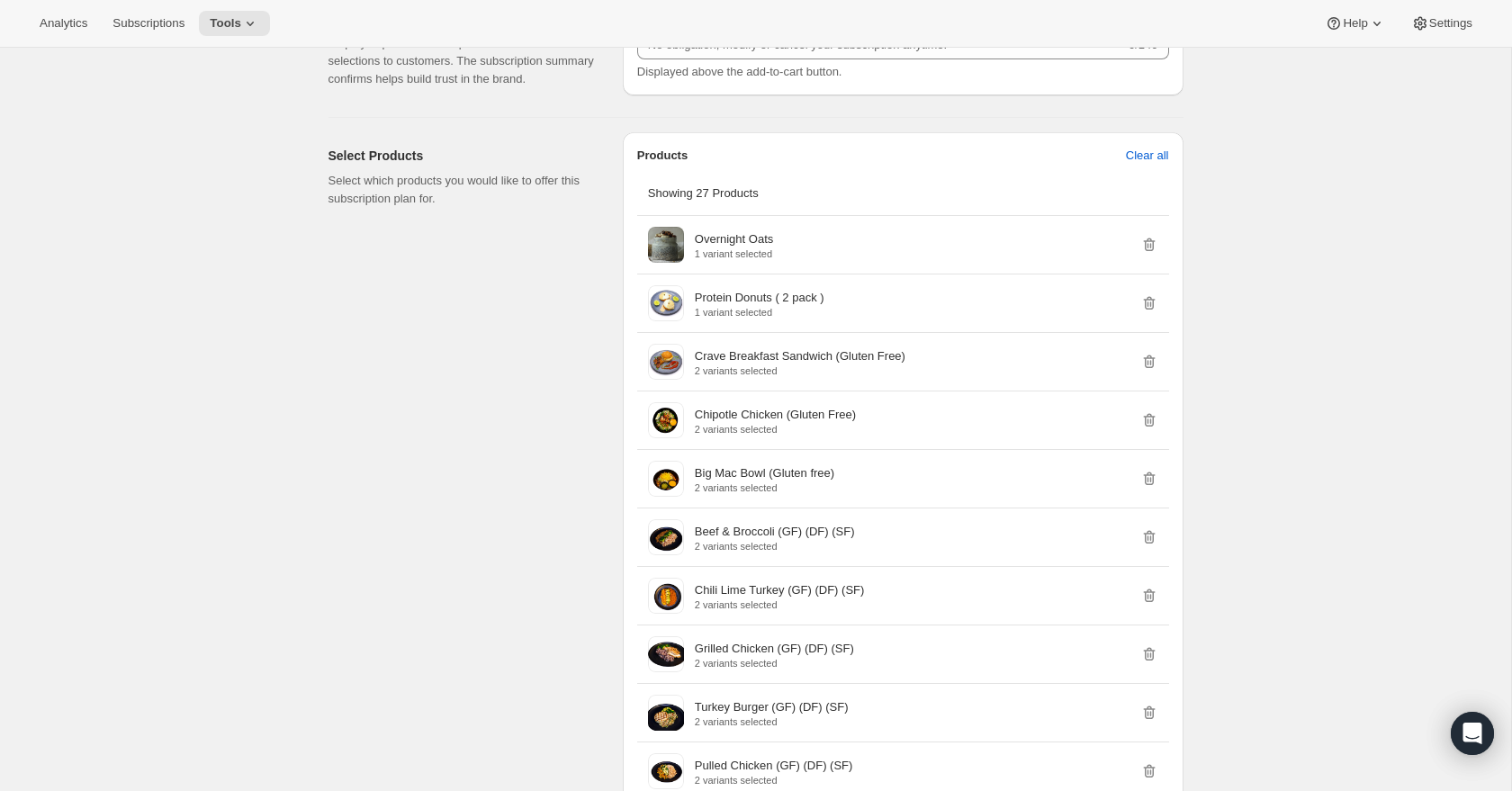
scroll to position [953, 0]
